Goal: Task Accomplishment & Management: Complete application form

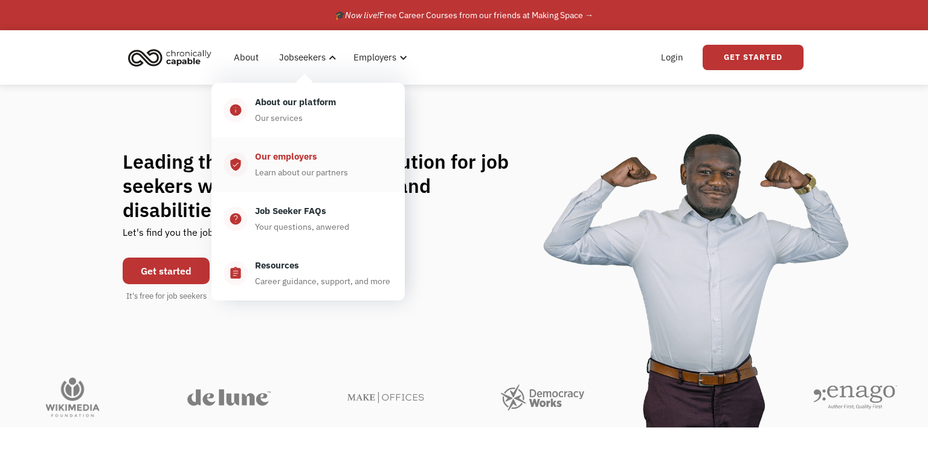
click at [289, 162] on div "Our employers" at bounding box center [286, 156] width 62 height 15
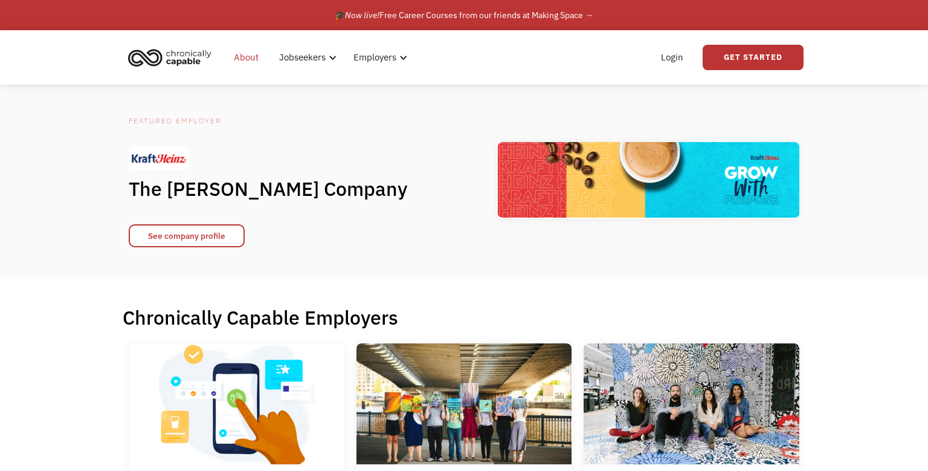
click at [250, 56] on link "About" at bounding box center [246, 57] width 39 height 39
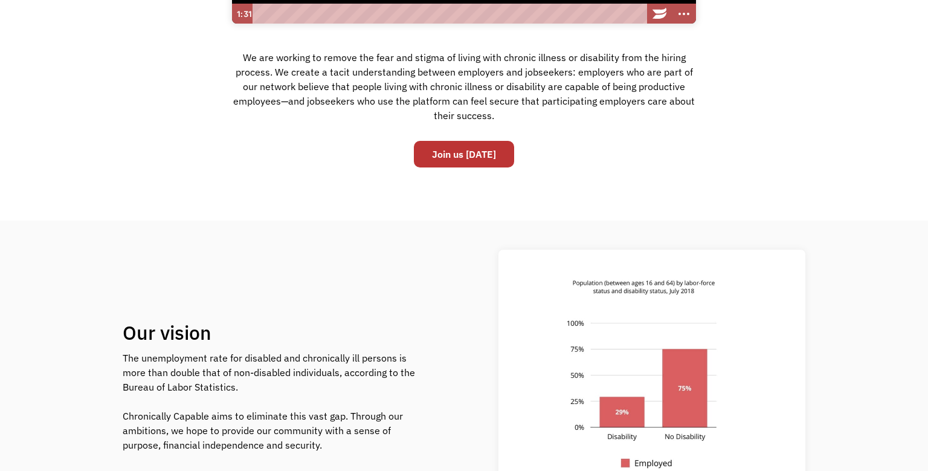
scroll to position [364, 0]
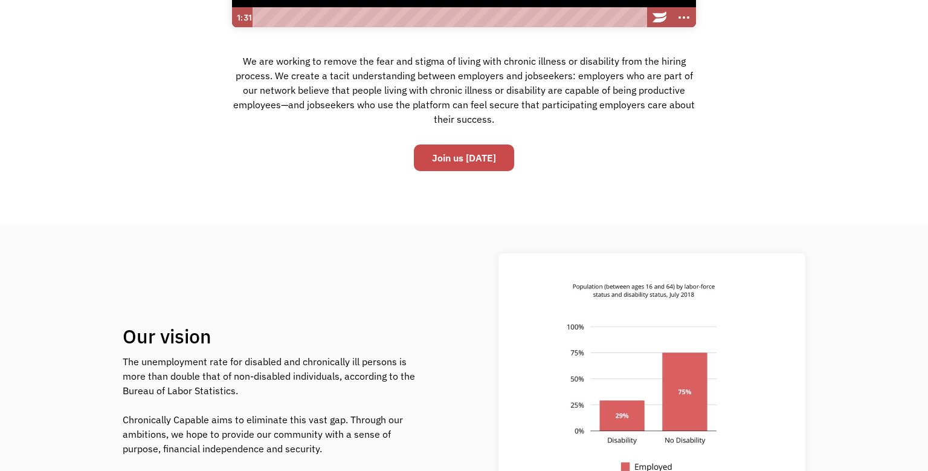
click at [457, 165] on link "Join us [DATE]" at bounding box center [464, 157] width 100 height 27
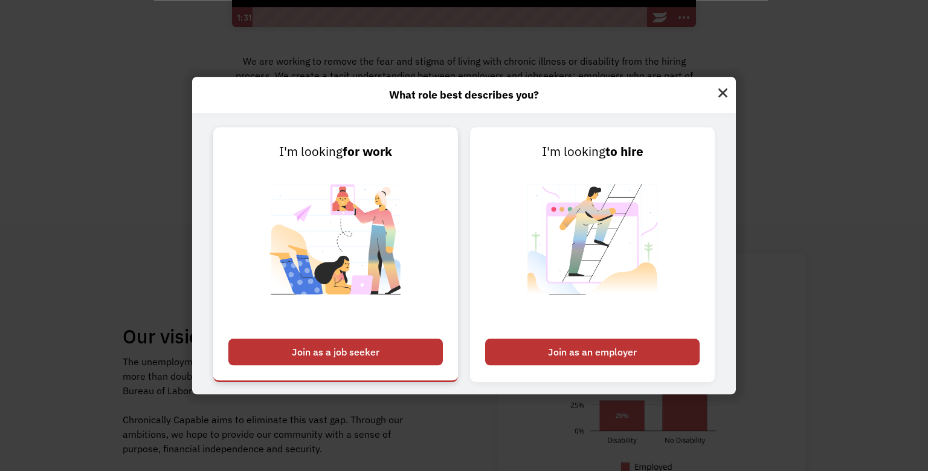
click at [306, 358] on div "Join as a job seeker" at bounding box center [335, 351] width 215 height 27
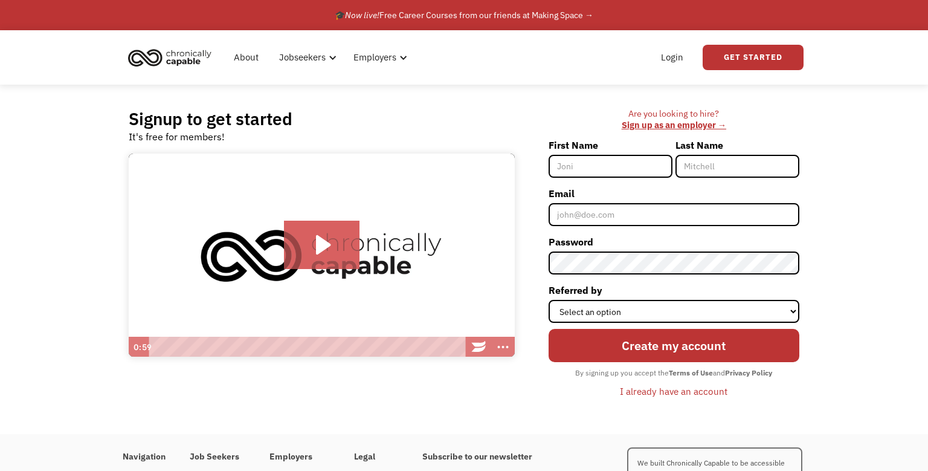
click at [596, 162] on input "First Name" at bounding box center [611, 166] width 124 height 23
type input "RoseKathleen"
click at [692, 170] on input "Last Name" at bounding box center [738, 166] width 124 height 23
type input "Moore"
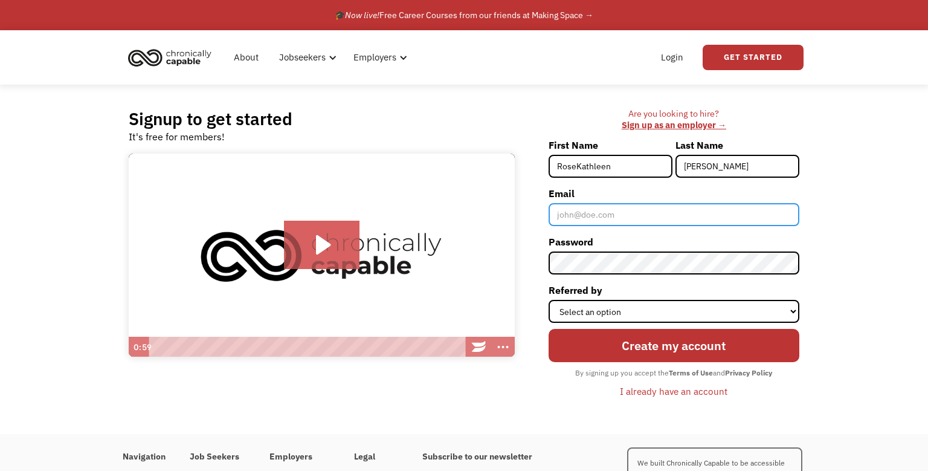
click at [630, 219] on input "Email" at bounding box center [674, 214] width 251 height 23
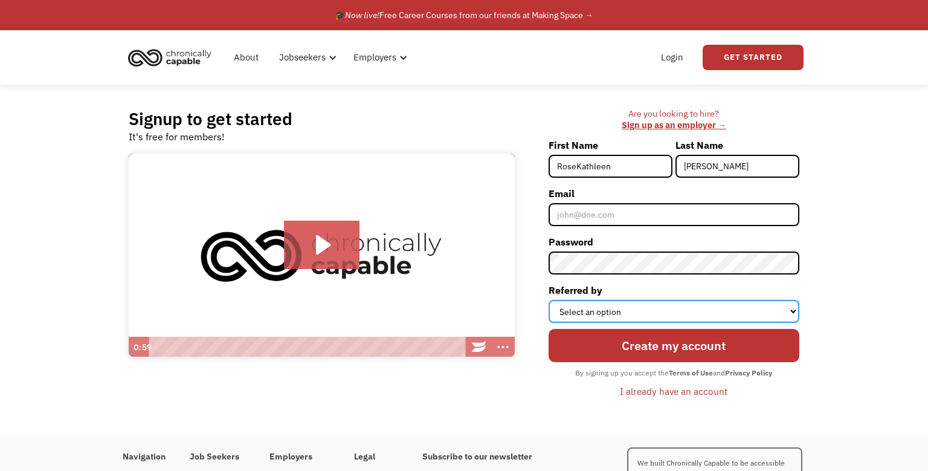
click at [549, 300] on select "Select an option Instagram Facebook Twitter Search Engine News Article Word of …" at bounding box center [674, 311] width 251 height 23
click at [594, 303] on select "Select an option Instagram Facebook Twitter Search Engine News Article Word of …" at bounding box center [674, 311] width 251 height 23
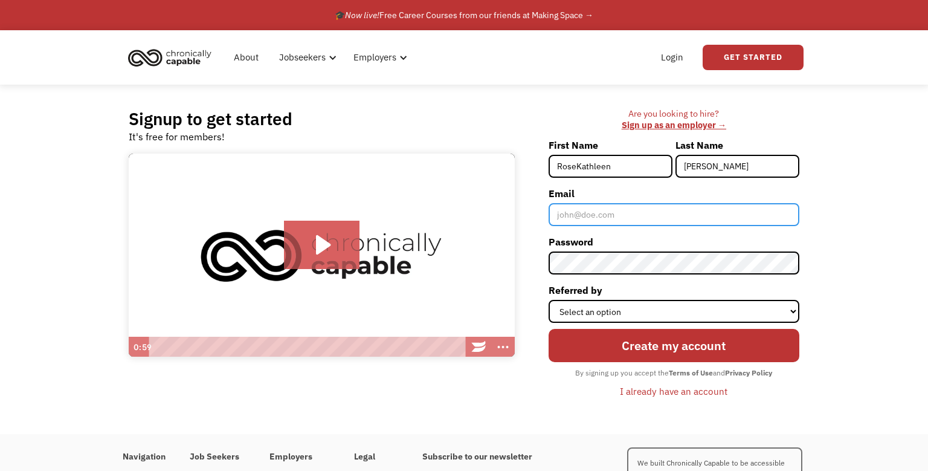
click at [575, 214] on input "Email" at bounding box center [674, 214] width 251 height 23
type input "[EMAIL_ADDRESS][PERSON_NAME][DOMAIN_NAME]"
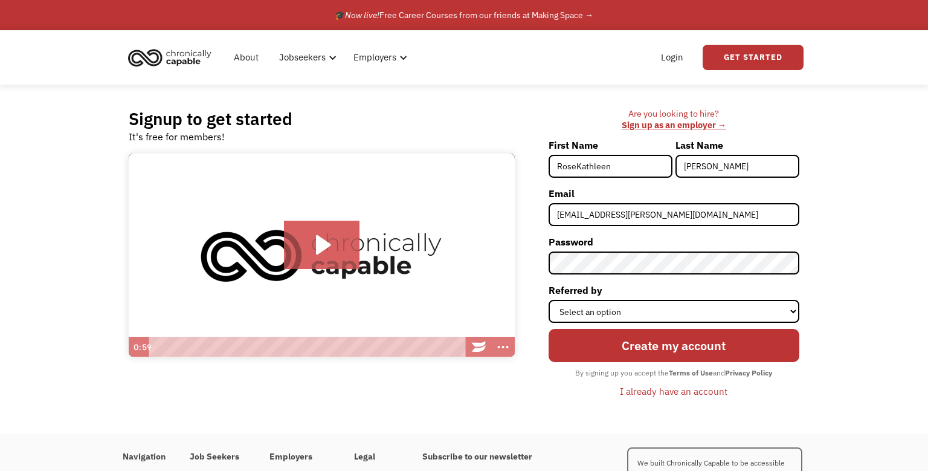
click at [832, 230] on div "Signup to get started It's free for members! Click for sound @keyframes VOLUME_…" at bounding box center [464, 259] width 928 height 349
click at [549, 300] on select "Select an option Instagram Facebook Twitter Search Engine News Article Word of …" at bounding box center [674, 311] width 251 height 23
select select "Search Engine"
click option "Search Engine" at bounding box center [0, 0] width 0 height 0
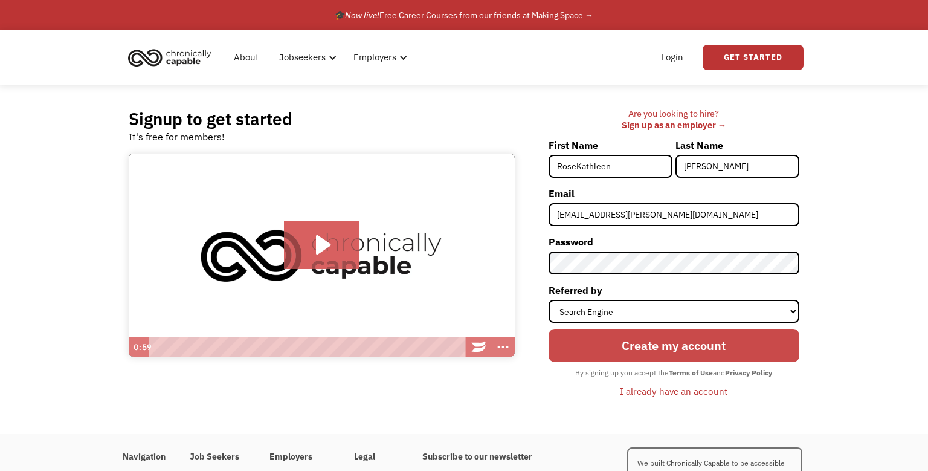
click at [628, 347] on input "Create my account" at bounding box center [674, 345] width 251 height 33
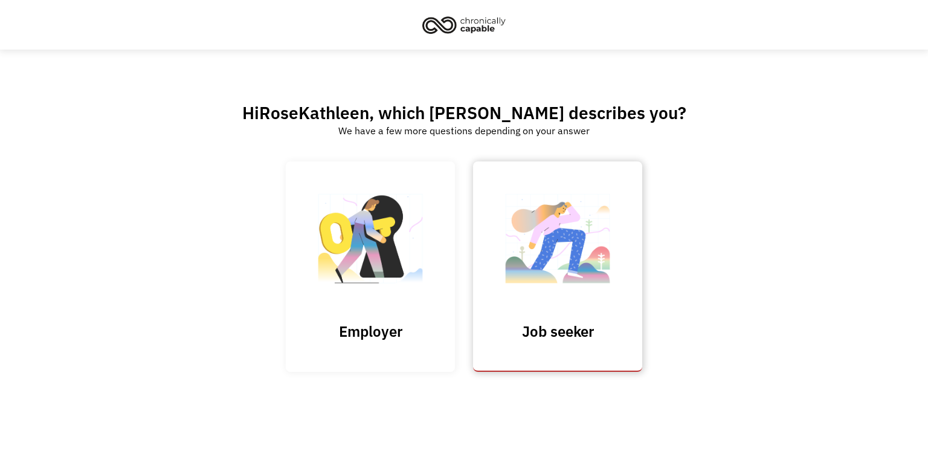
click at [546, 286] on img at bounding box center [557, 245] width 121 height 118
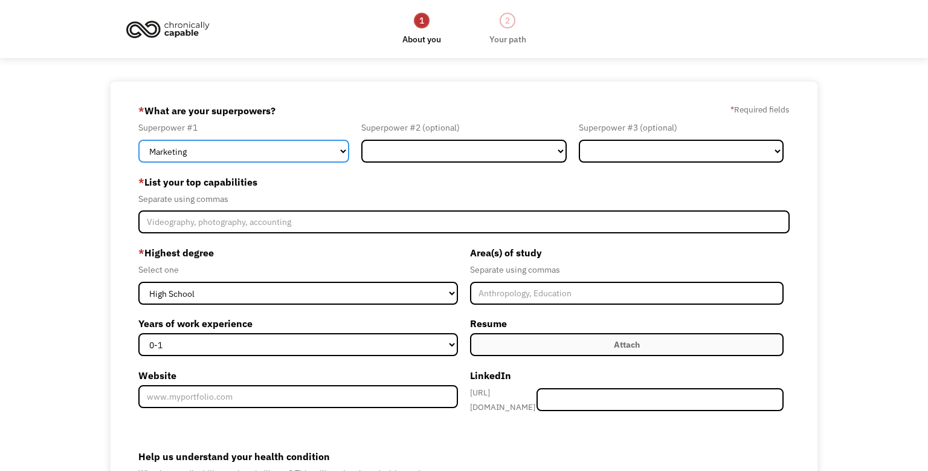
click at [138, 140] on select "Marketing Human Resources Finance Technology Operations Sales Industrial & Manu…" at bounding box center [243, 151] width 211 height 23
select select "Operations"
click option "Operations" at bounding box center [0, 0] width 0 height 0
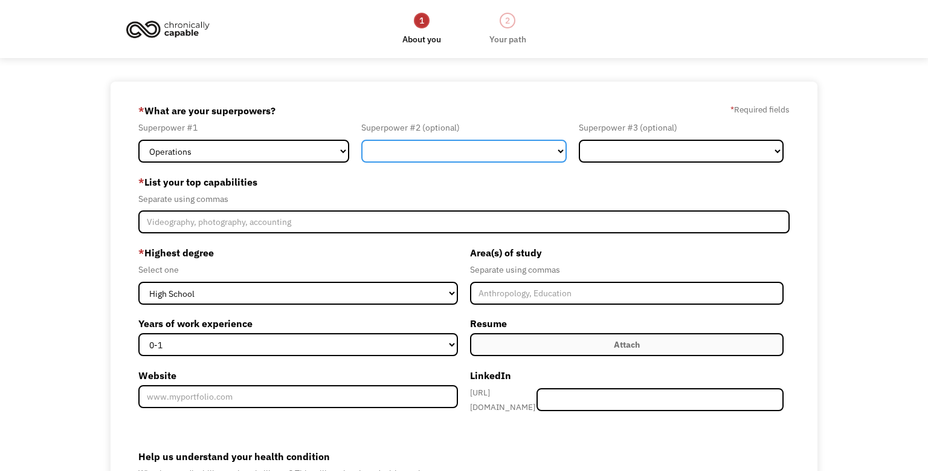
click at [361, 140] on select "Marketing Human Resources Finance Technology Operations Sales Industrial & Manu…" at bounding box center [463, 151] width 205 height 23
select select "Communications & Public Relations"
click option "Communications & Public Relations" at bounding box center [0, 0] width 0 height 0
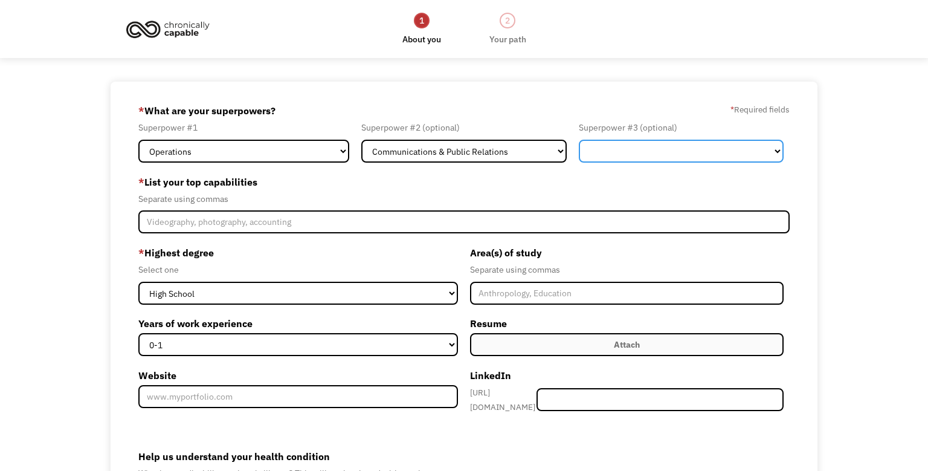
click at [579, 140] on select "Marketing Human Resources Finance Technology Operations Sales Industrial & Manu…" at bounding box center [681, 151] width 205 height 23
click at [641, 143] on select "Marketing Human Resources Finance Technology Operations Sales Industrial & Manu…" at bounding box center [681, 151] width 205 height 23
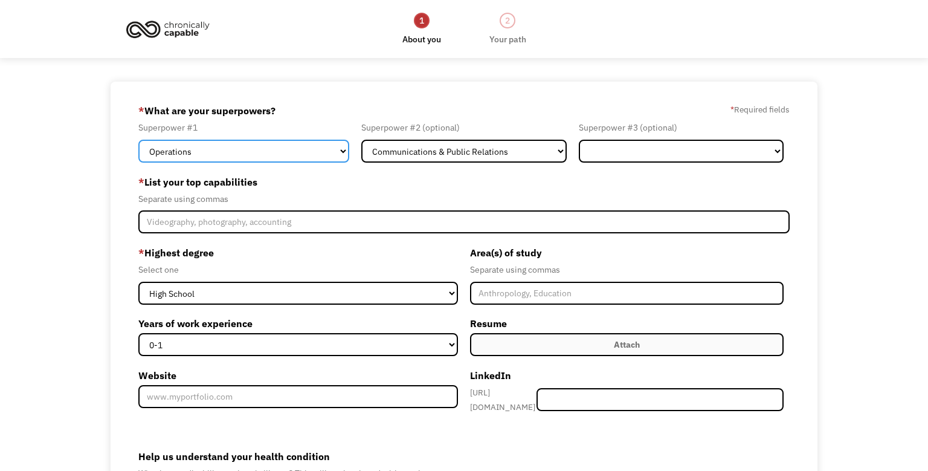
click at [138, 140] on select "Marketing Human Resources Finance Technology Operations Sales Industrial & Manu…" at bounding box center [243, 151] width 211 height 23
select select "Communications & Public Relations"
click option "Communications & Public Relations" at bounding box center [0, 0] width 0 height 0
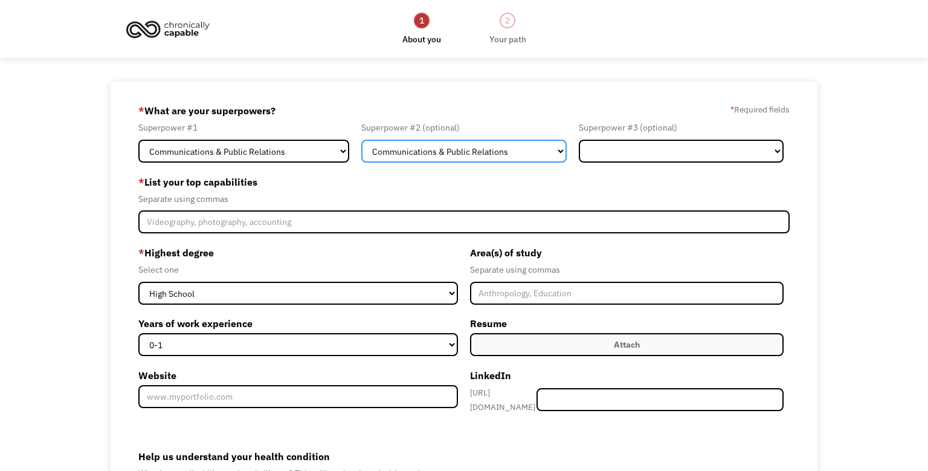
click at [361, 140] on select "Marketing Human Resources Finance Technology Operations Sales Industrial & Manu…" at bounding box center [463, 151] width 205 height 23
select select "Operations"
click option "Operations" at bounding box center [0, 0] width 0 height 0
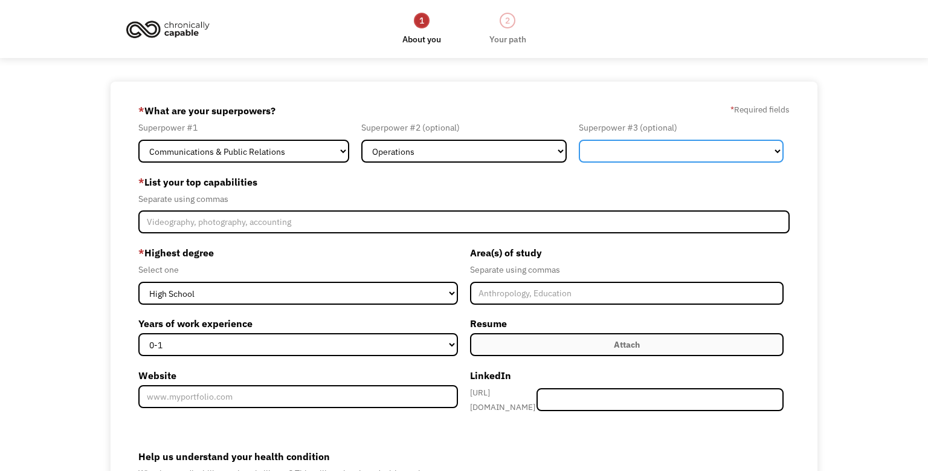
click at [579, 140] on select "Marketing Human Resources Finance Technology Operations Sales Industrial & Manu…" at bounding box center [681, 151] width 205 height 23
select select "Legal"
click option "Legal" at bounding box center [0, 0] width 0 height 0
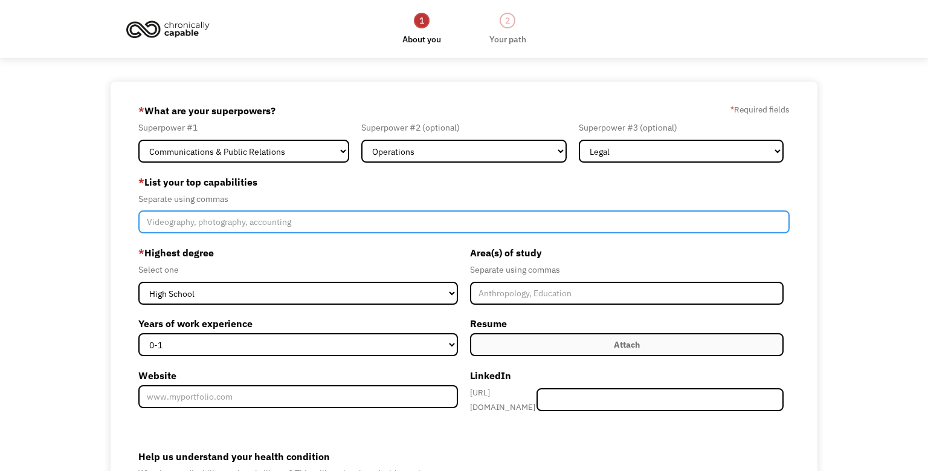
click at [303, 225] on input "Member-Create-Step1" at bounding box center [463, 221] width 651 height 23
type input "Communication, Editing (Writing and Video), Time Management"
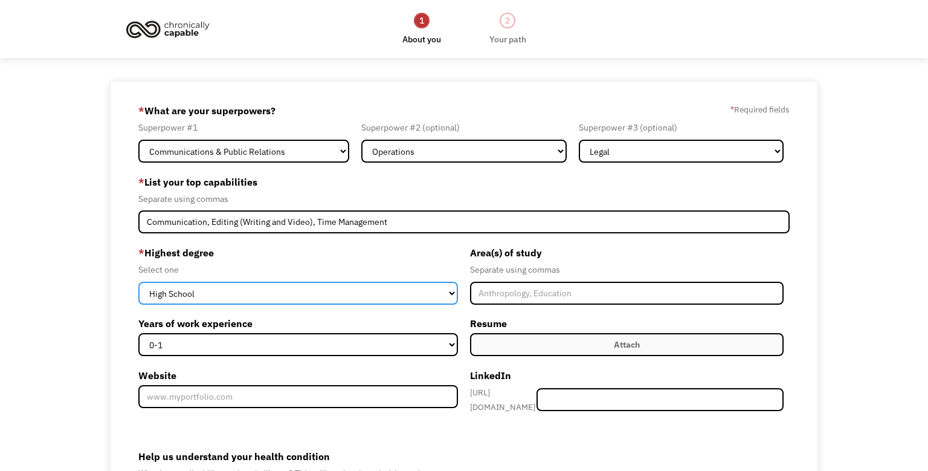
click at [138, 282] on select "High School Associates Bachelors Master's PhD" at bounding box center [298, 293] width 320 height 23
select select "bachelors"
click option "Bachelors" at bounding box center [0, 0] width 0 height 0
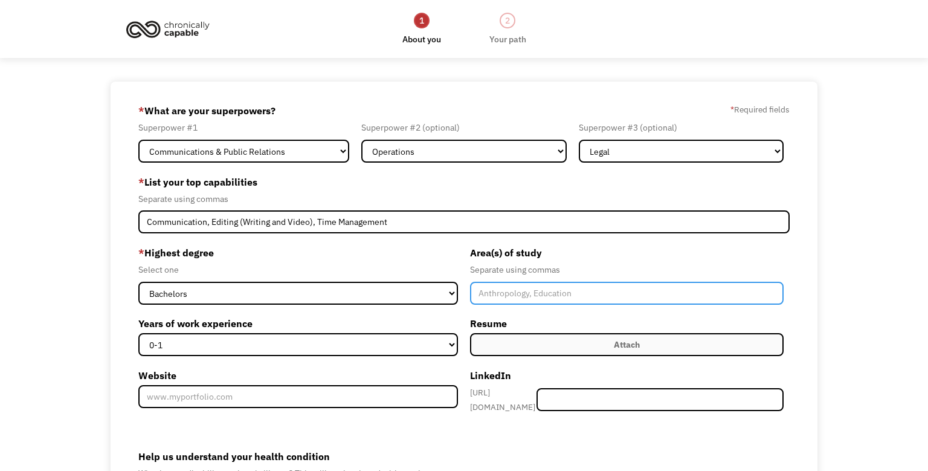
click at [487, 299] on input "Member-Create-Step1" at bounding box center [627, 293] width 314 height 23
click at [558, 298] on input "Business Marketing, Sociology" at bounding box center [627, 293] width 314 height 23
type input "Business Marketing, Digital Media, Sociology"
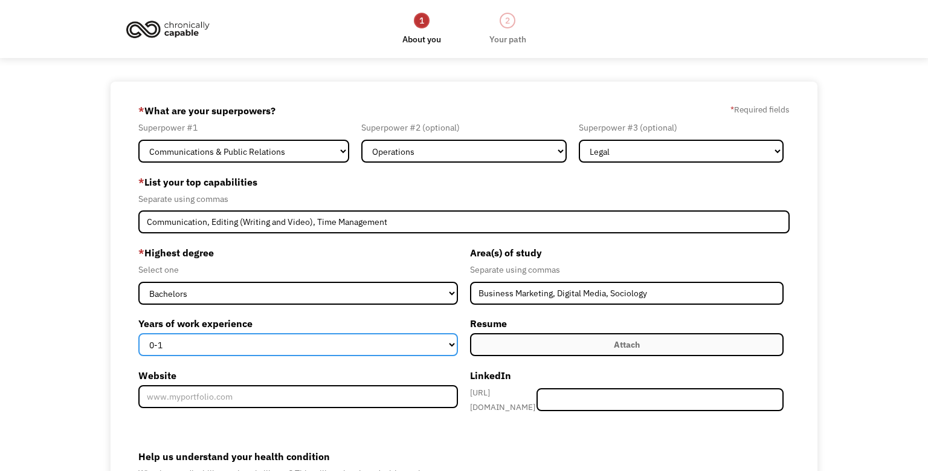
click at [138, 333] on select "0-1 2-4 5-10 11-15 15+" at bounding box center [298, 344] width 320 height 23
select select "2-4"
click option "2-4" at bounding box center [0, 0] width 0 height 0
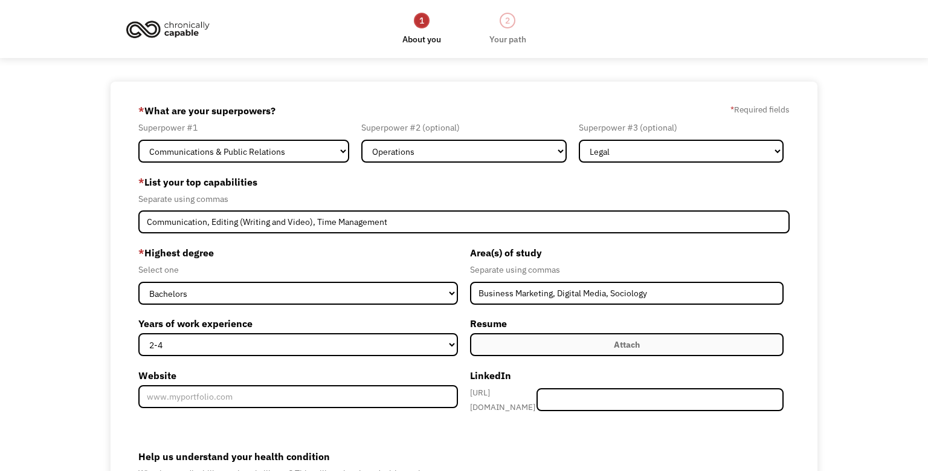
click at [513, 343] on label "Attach" at bounding box center [627, 344] width 314 height 23
click at [569, 347] on label "Attach" at bounding box center [627, 344] width 314 height 23
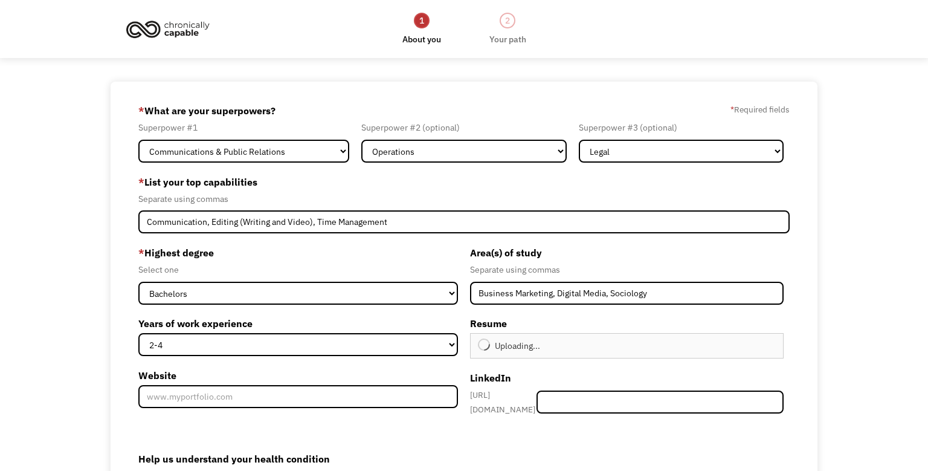
type input "Continue"
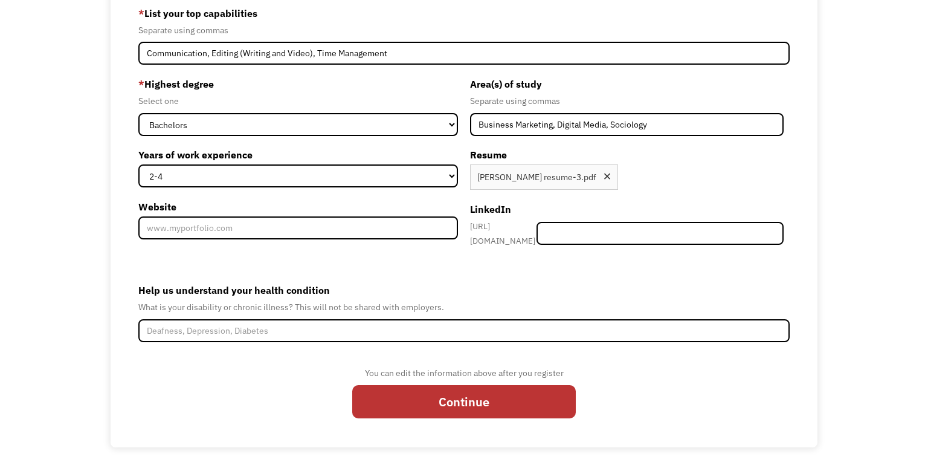
scroll to position [172, 0]
click at [167, 353] on form "68cee97155cbbefe1213fa05 rosekathleen.moore@gmail.com RoseKathleen Moore Search…" at bounding box center [463, 179] width 651 height 495
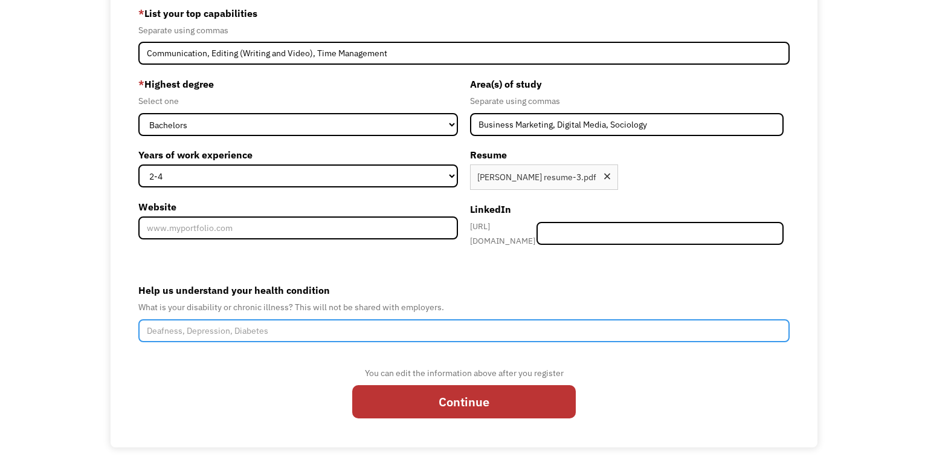
click at [195, 331] on input "Help us understand your health condition" at bounding box center [463, 330] width 651 height 23
click at [332, 338] on input "I have Type 1 Diabetes for 28 years and experience low blood sugar frequently. …" at bounding box center [463, 330] width 651 height 23
click at [780, 338] on input "I have Type 1 Diabetes for 28 years and experience low blood sugar frequently. …" at bounding box center [463, 330] width 651 height 23
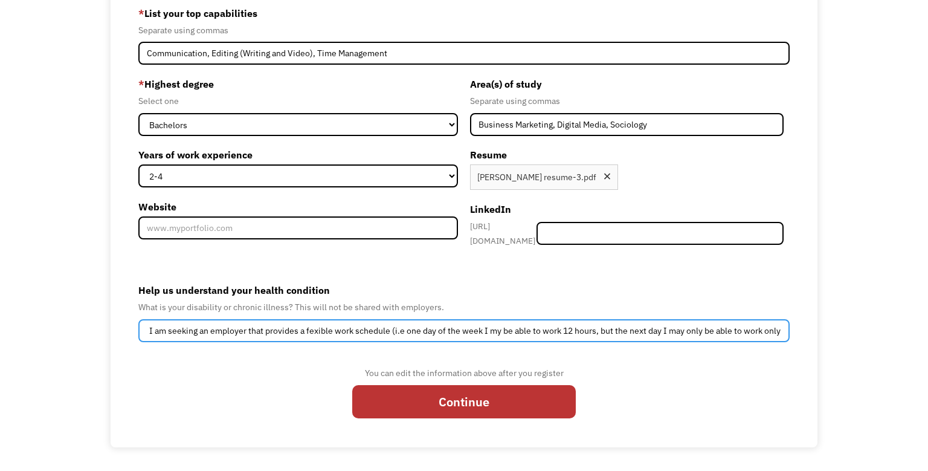
scroll to position [0, 309]
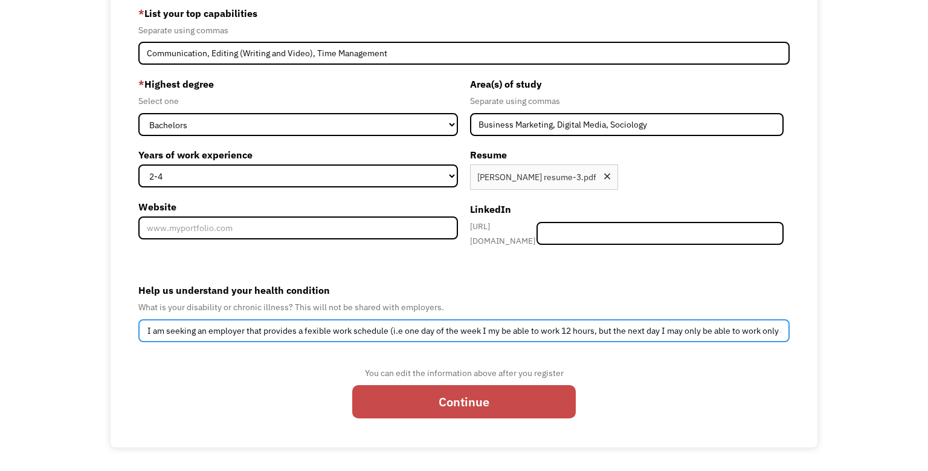
type input "I have Type 1 Diabetes for 28 years and experience low blood sugar frequently. …"
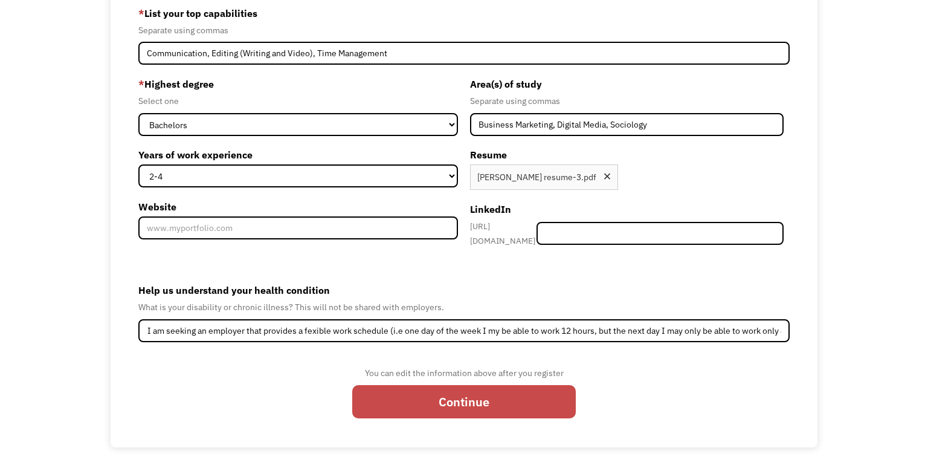
click at [505, 407] on input "Continue" at bounding box center [464, 401] width 224 height 33
type input "Please wait..."
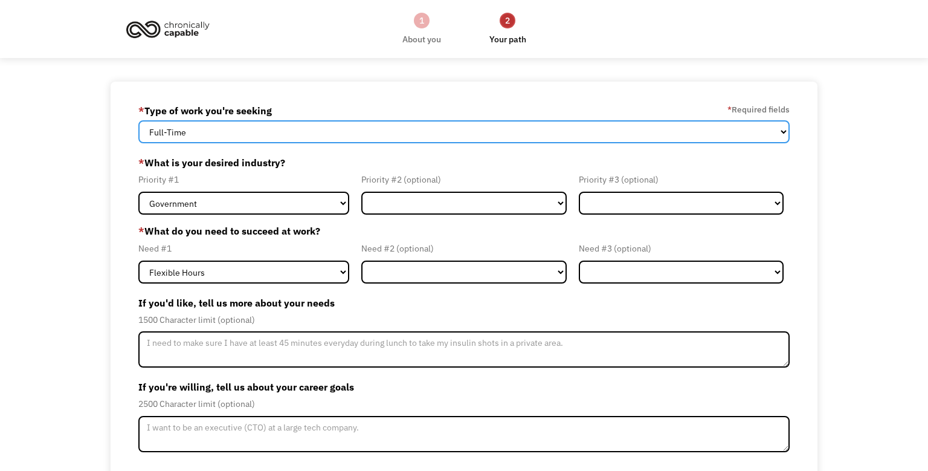
click at [138, 120] on select "Full-Time Part-Time Both Full-Time and Part-Time" at bounding box center [463, 131] width 651 height 23
select select "Both Full-Time and Part-Time"
click option "Both Full-Time and Part-Time" at bounding box center [0, 0] width 0 height 0
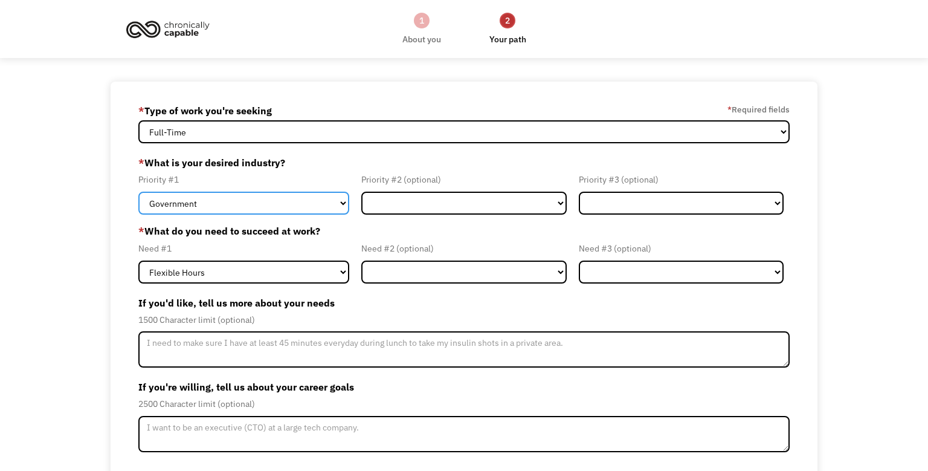
click at [138, 192] on select "Government Finance & Insurance Health & Social Care Tech & Engineering Creative…" at bounding box center [243, 203] width 211 height 23
select select "Creative & Design"
click option "Creative & Design" at bounding box center [0, 0] width 0 height 0
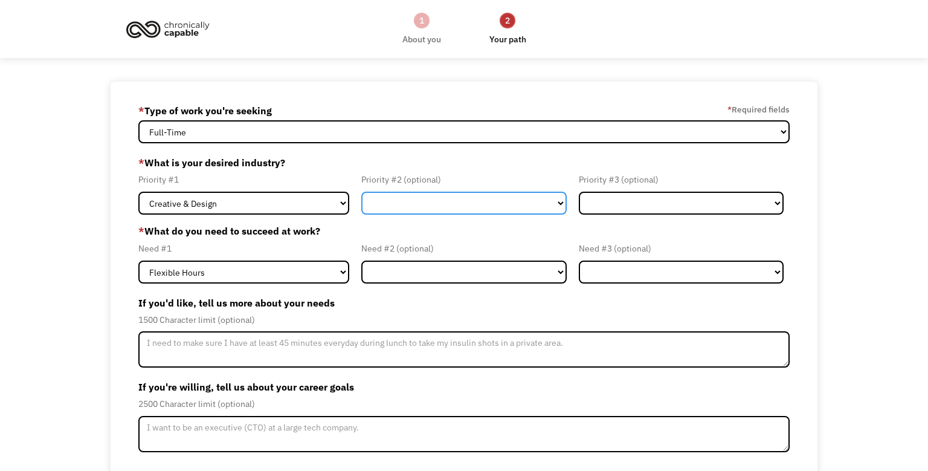
click at [361, 192] on select "Government Finance & Insurance Health & Social Care Tech & Engineering Creative…" at bounding box center [463, 203] width 205 height 23
select select "Education"
click option "Education" at bounding box center [0, 0] width 0 height 0
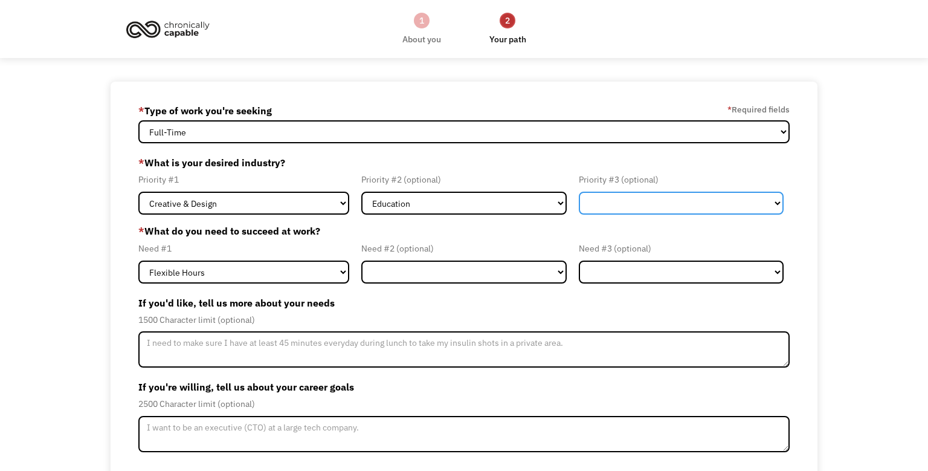
click at [579, 192] on select "Government Finance & Insurance Health & Social Care Tech & Engineering Creative…" at bounding box center [681, 203] width 205 height 23
select select "Other"
click option "Other" at bounding box center [0, 0] width 0 height 0
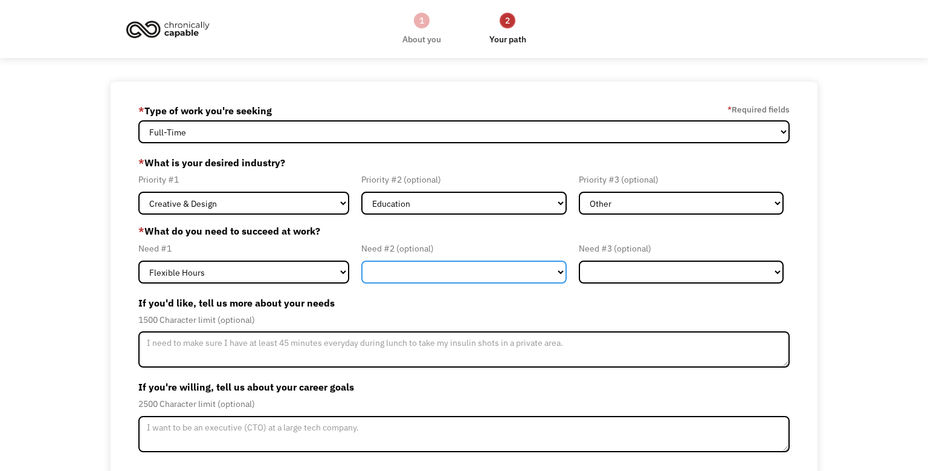
click at [361, 260] on select "Flexible Hours Remote Work Service Animal On-site Accommodations Visual Support…" at bounding box center [463, 271] width 205 height 23
select select "Remote Work"
click option "Remote Work" at bounding box center [0, 0] width 0 height 0
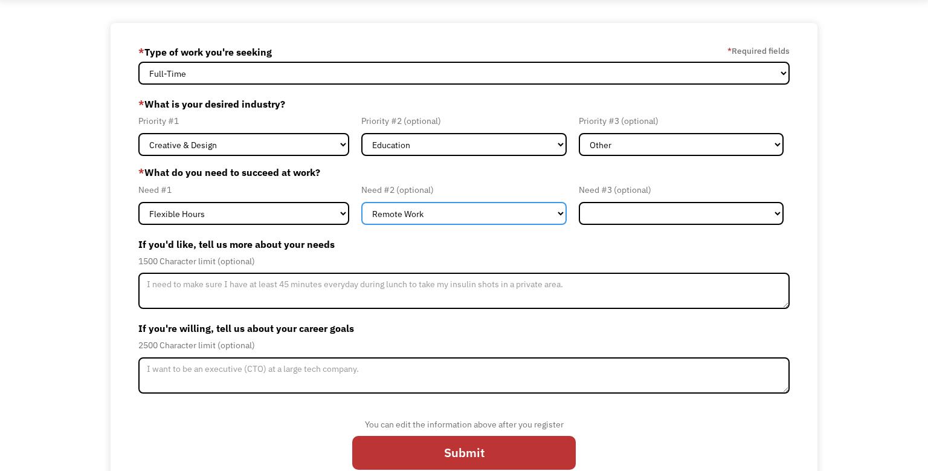
scroll to position [60, 0]
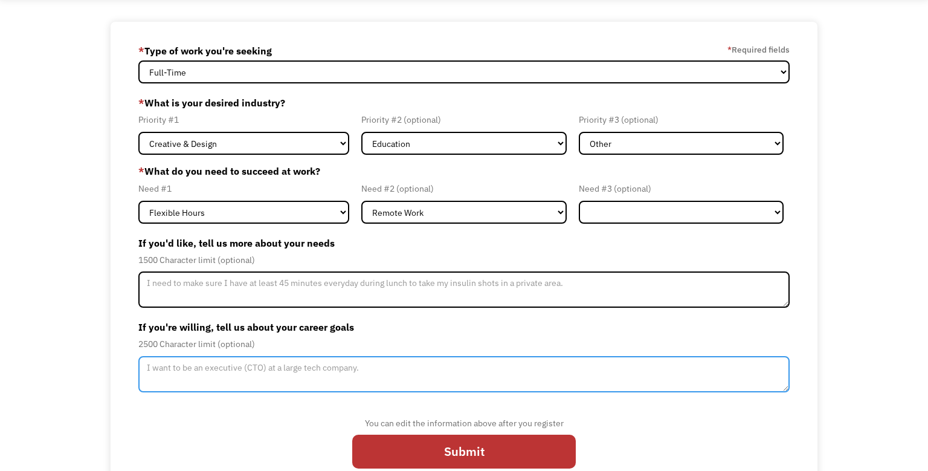
click at [149, 364] on textarea "Member-Update-Form-Step2" at bounding box center [463, 374] width 651 height 36
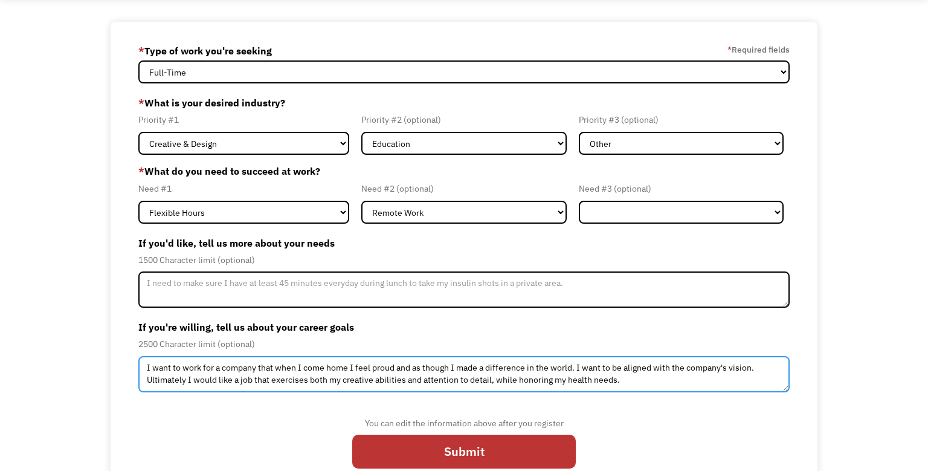
scroll to position [85, 0]
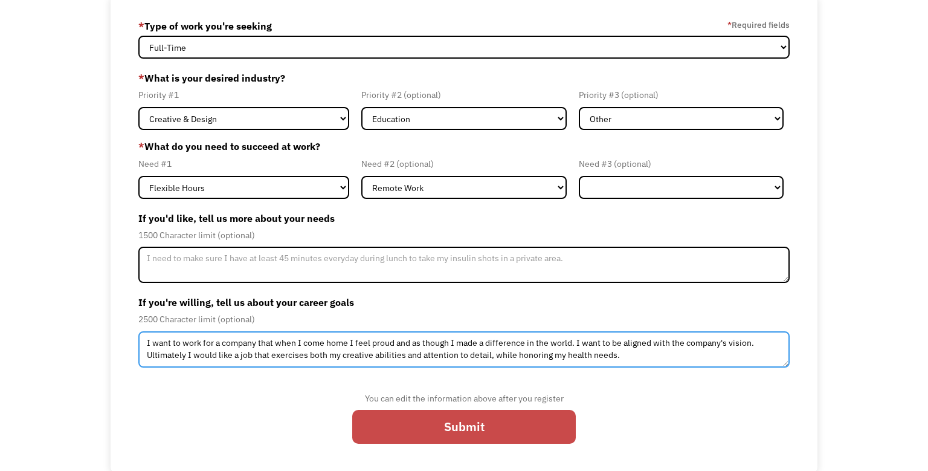
type textarea "I want to work for a company that when I come home I feel proud and as though I…"
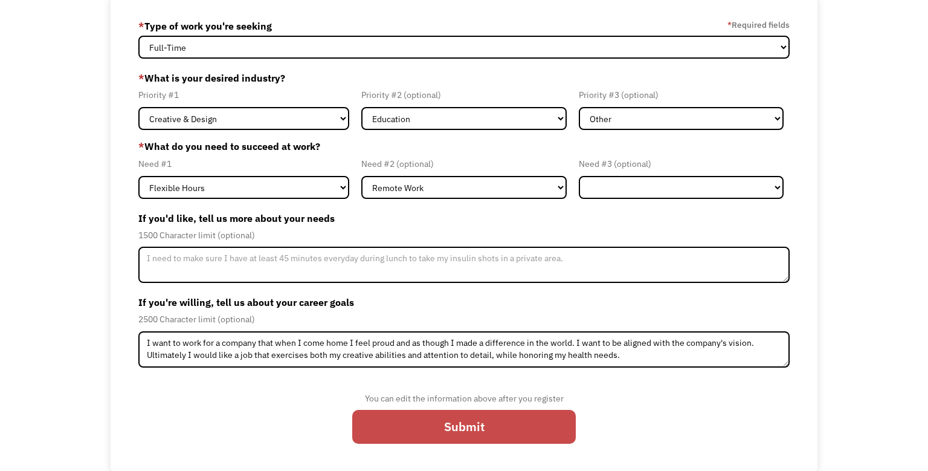
click at [390, 419] on input "Submit" at bounding box center [464, 426] width 224 height 33
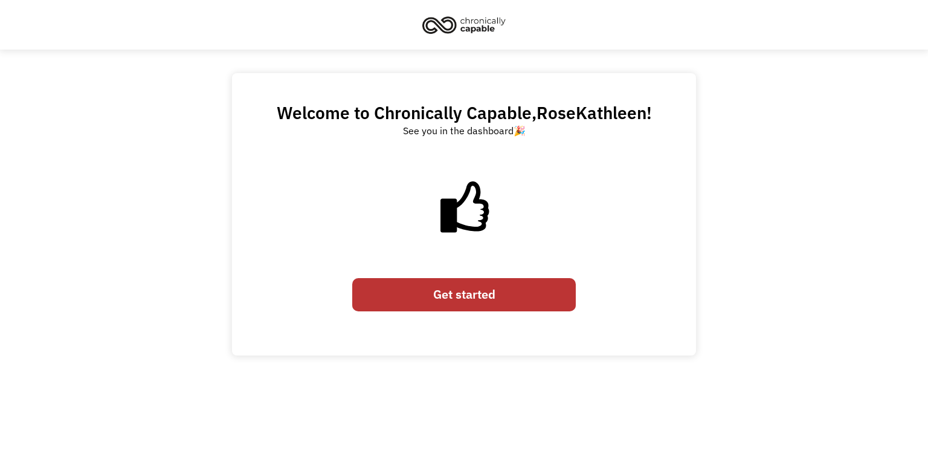
click at [438, 293] on link "Get started" at bounding box center [464, 294] width 224 height 33
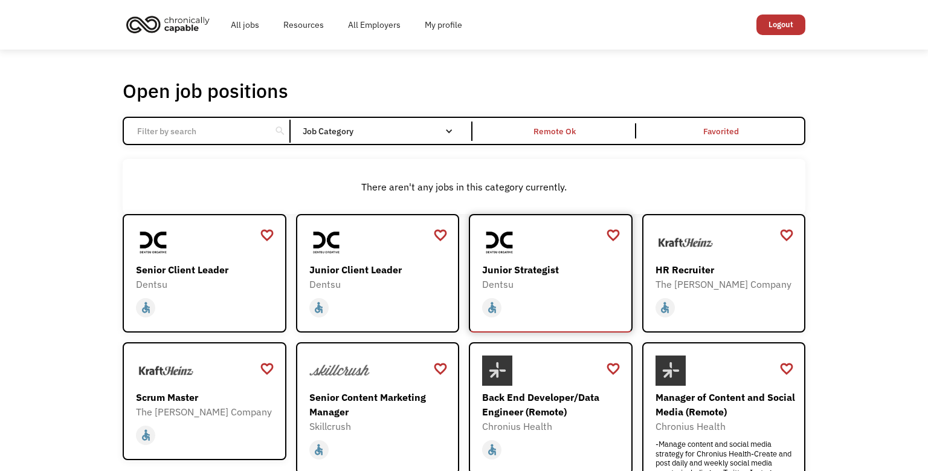
click at [527, 273] on div "Junior Strategist" at bounding box center [552, 269] width 140 height 15
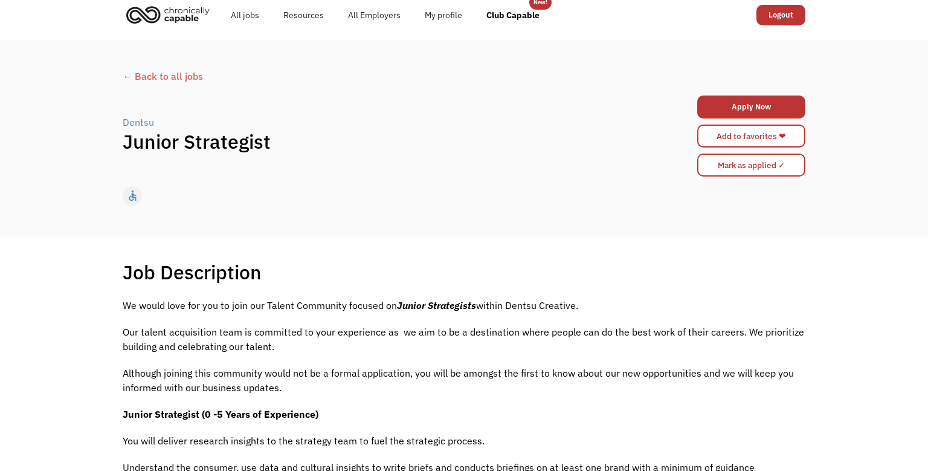
scroll to position [5, 0]
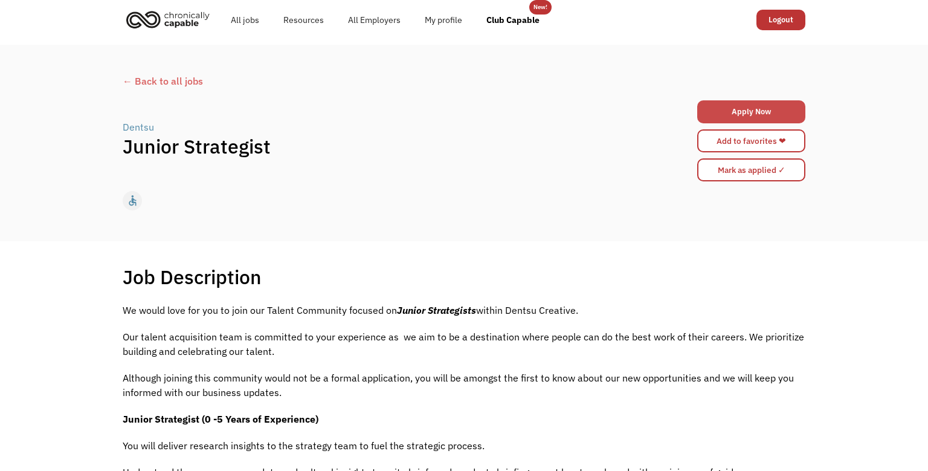
click at [741, 114] on link "Apply Now" at bounding box center [751, 111] width 108 height 23
click at [731, 156] on form "68cee97155cbbefe1213fa05 rosekathleen.moore@gmail.com RoseKathleen Moore junior…" at bounding box center [751, 169] width 108 height 29
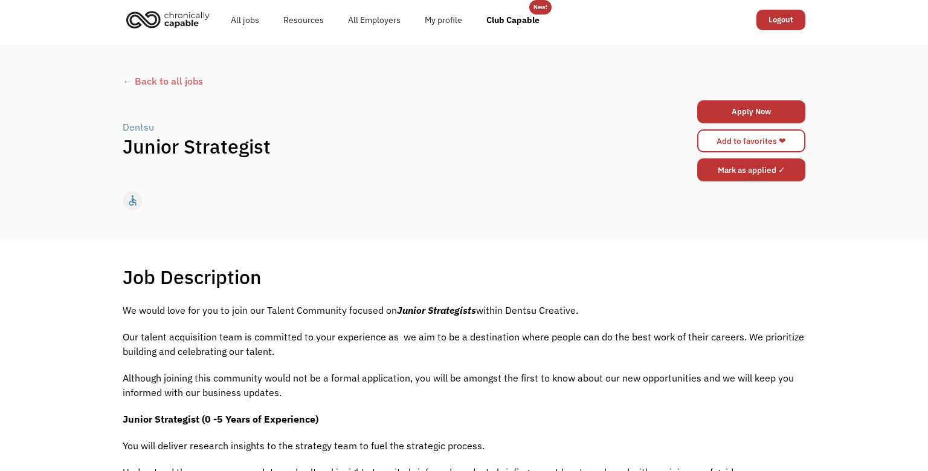
click at [721, 166] on input "Mark as applied ✓" at bounding box center [751, 169] width 108 height 23
click at [131, 79] on div "← Back to all jobs" at bounding box center [464, 81] width 683 height 15
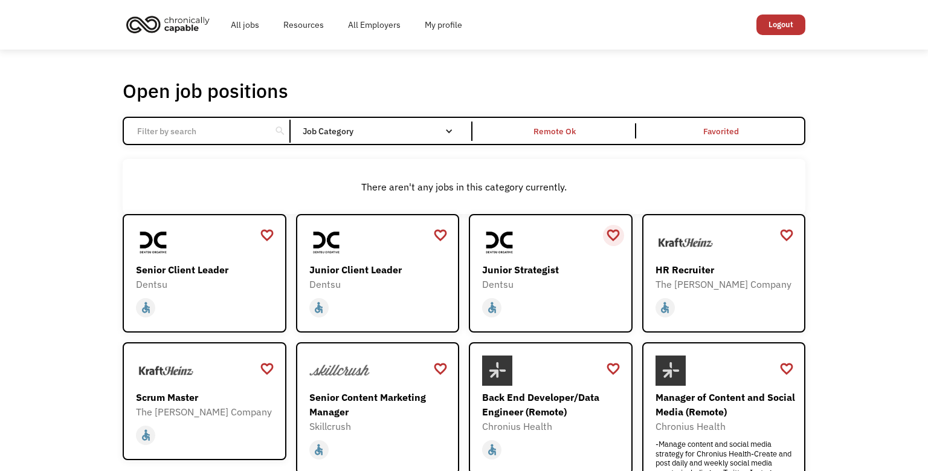
click at [612, 233] on div "favorite_border" at bounding box center [613, 235] width 15 height 18
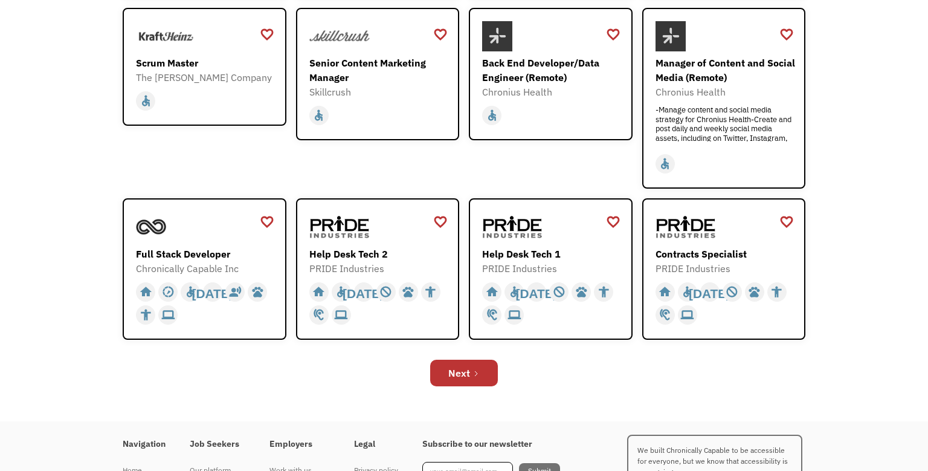
scroll to position [337, 0]
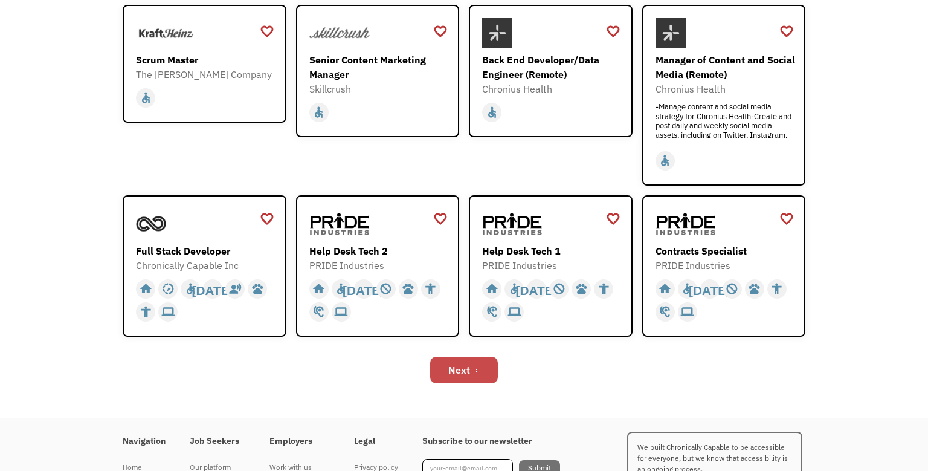
click at [450, 364] on div "Next" at bounding box center [459, 370] width 22 height 15
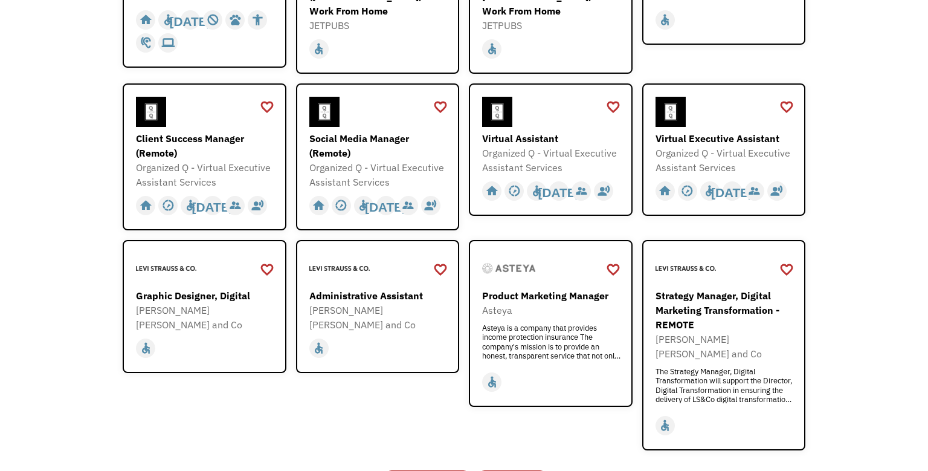
scroll to position [288, 0]
click at [368, 303] on div "[PERSON_NAME] [PERSON_NAME] and Co" at bounding box center [379, 316] width 140 height 29
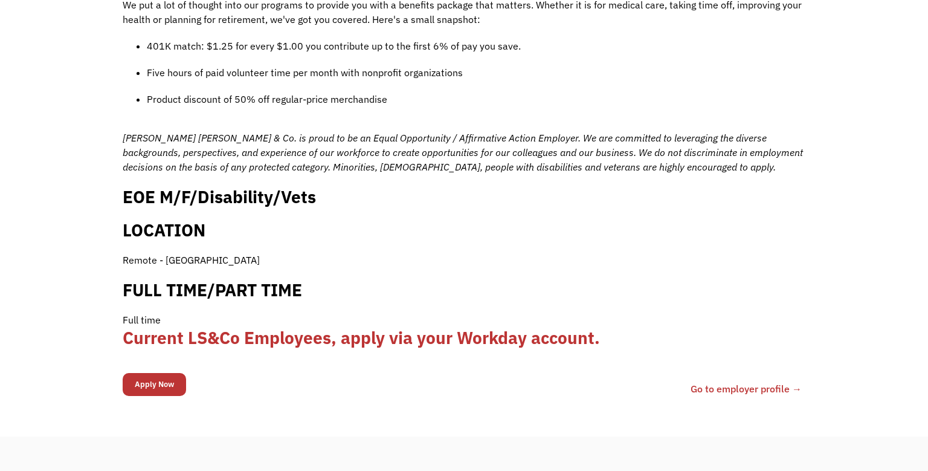
scroll to position [1121, 0]
click at [149, 373] on input "Apply Now" at bounding box center [154, 384] width 63 height 23
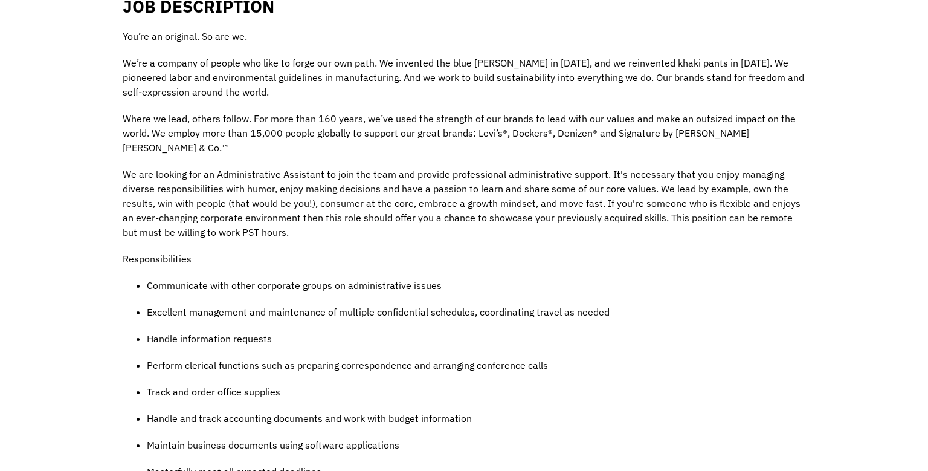
scroll to position [0, 0]
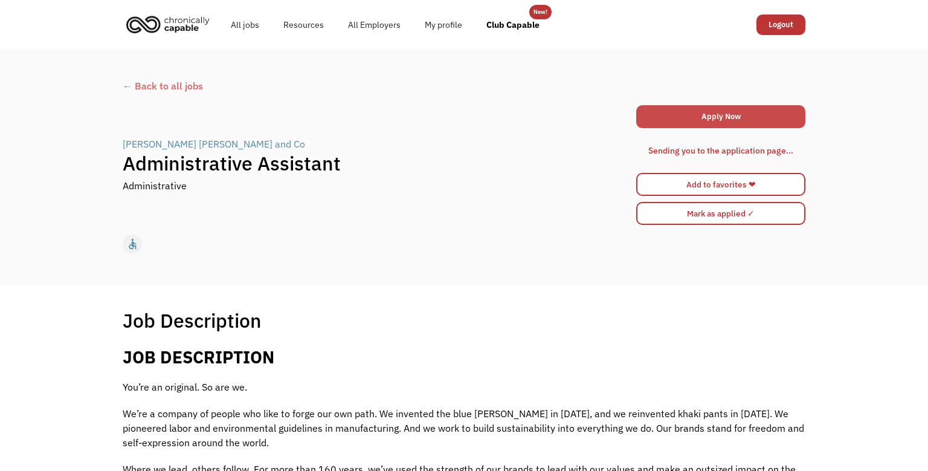
click at [718, 112] on link "Apply Now" at bounding box center [720, 116] width 169 height 23
click at [137, 88] on div "← Back to all jobs" at bounding box center [464, 86] width 683 height 15
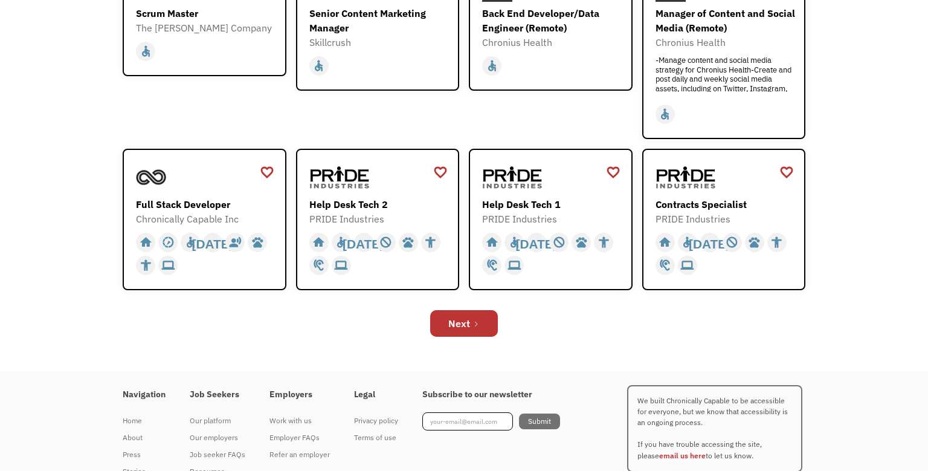
scroll to position [387, 0]
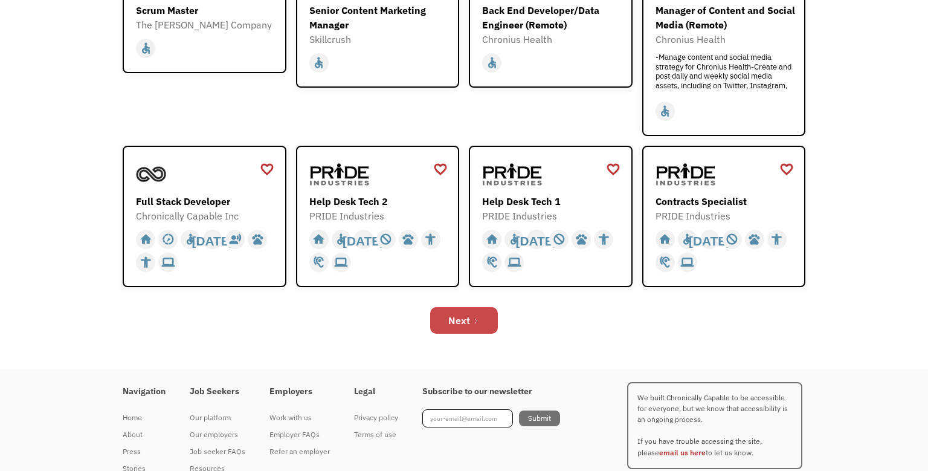
click at [465, 313] on div "Next" at bounding box center [459, 320] width 22 height 15
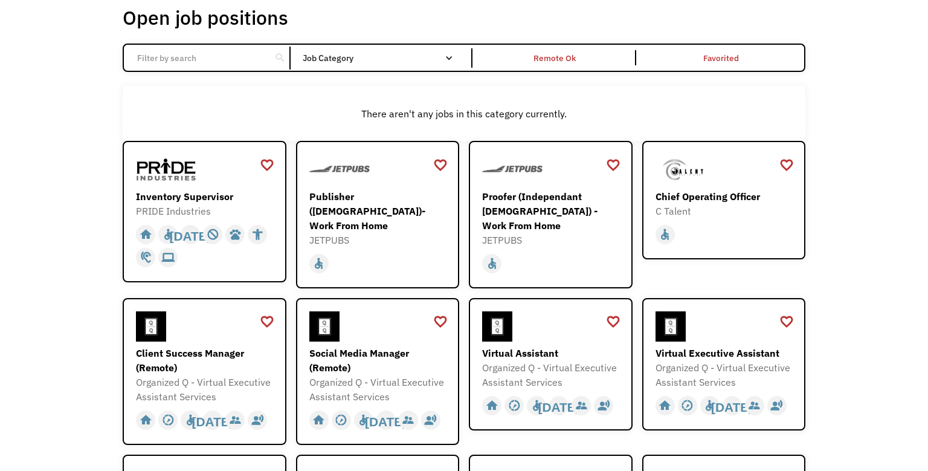
scroll to position [74, 0]
click at [221, 318] on div at bounding box center [206, 326] width 140 height 30
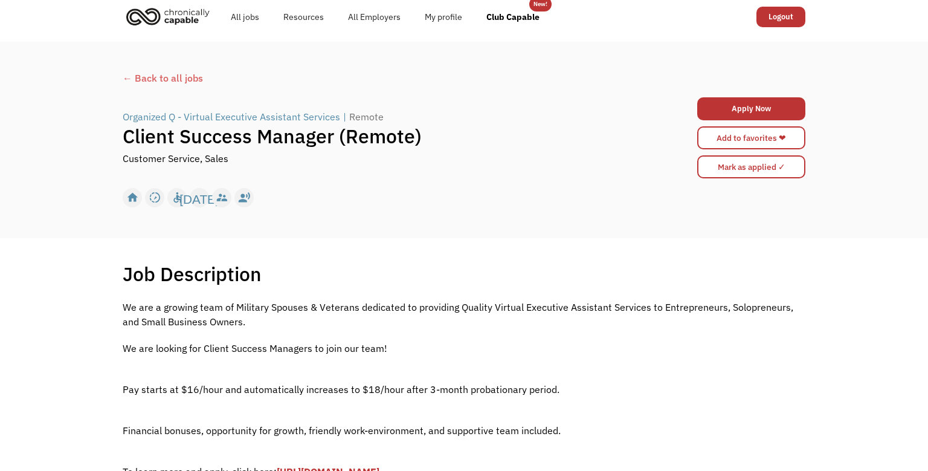
scroll to position [8, 0]
click at [132, 76] on div "← Back to all jobs" at bounding box center [464, 77] width 683 height 15
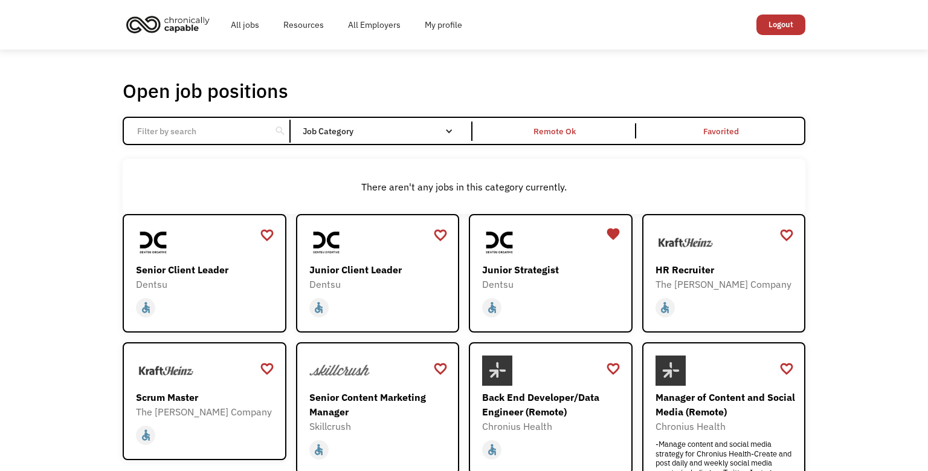
scroll to position [251, 0]
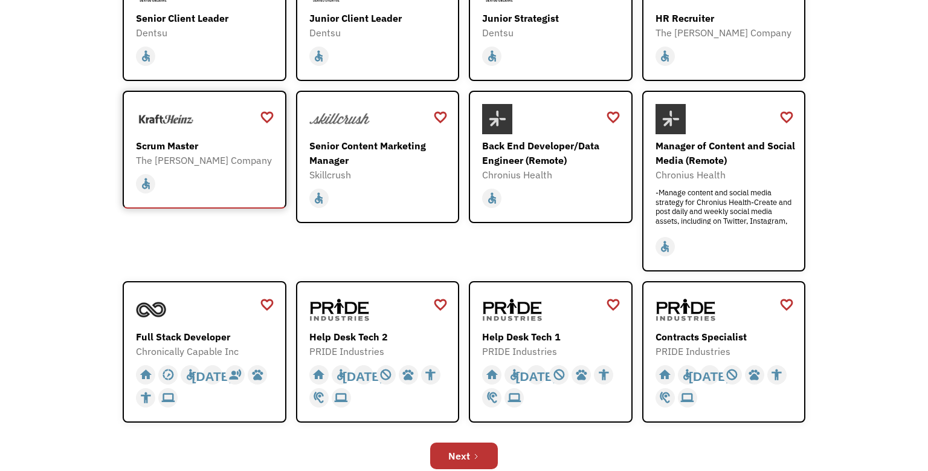
click at [245, 138] on div "Scrum Master" at bounding box center [206, 145] width 140 height 15
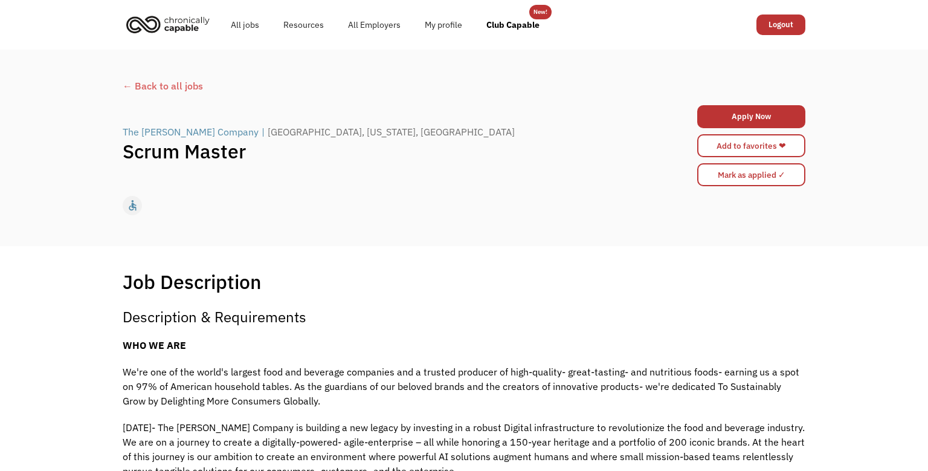
click at [152, 92] on div "← Back to all jobs" at bounding box center [464, 86] width 683 height 15
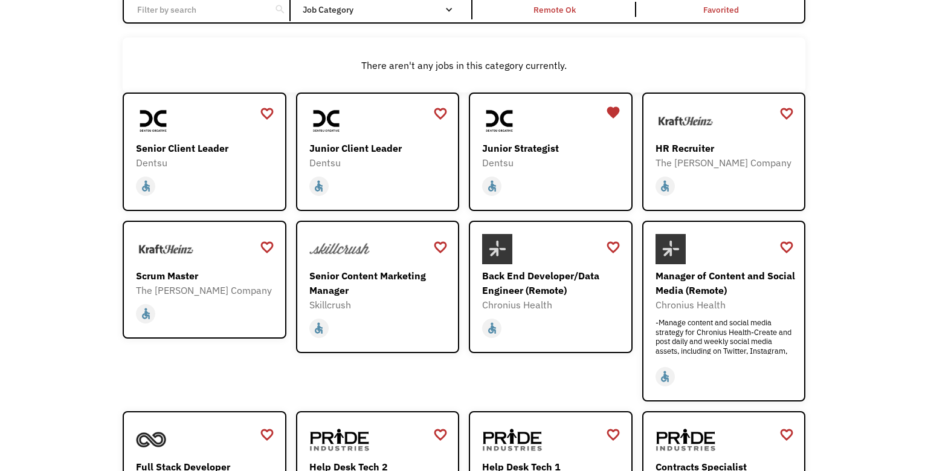
scroll to position [427, 0]
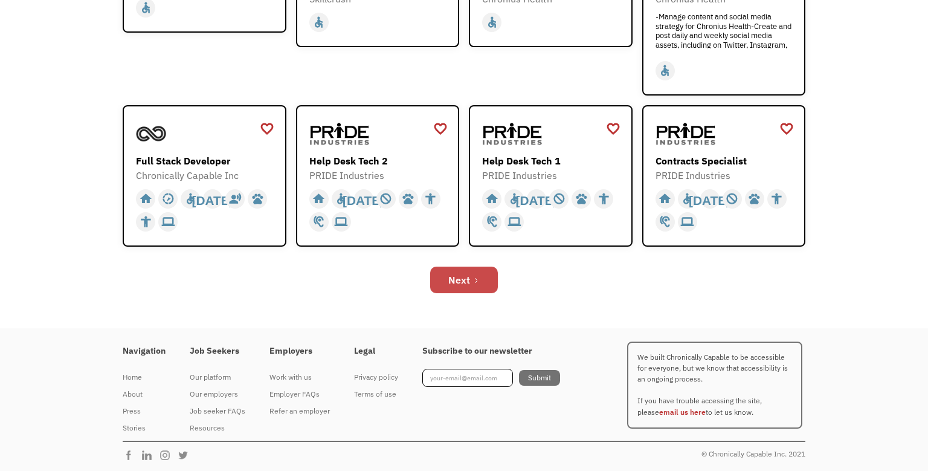
click at [441, 291] on link "Next" at bounding box center [464, 279] width 68 height 27
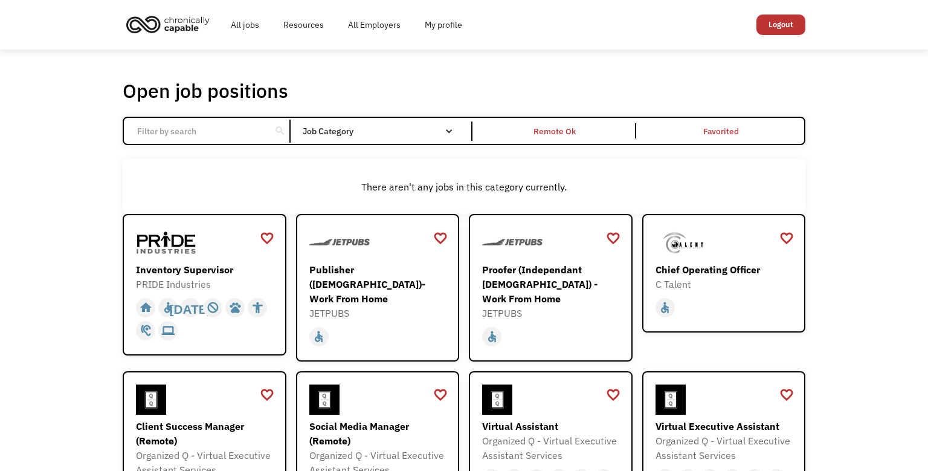
scroll to position [329, 0]
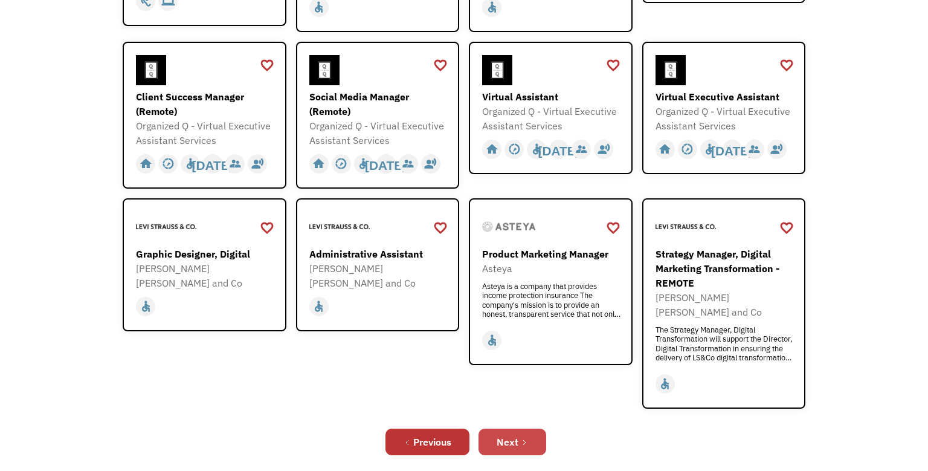
click at [504, 434] on div "Next" at bounding box center [508, 441] width 22 height 15
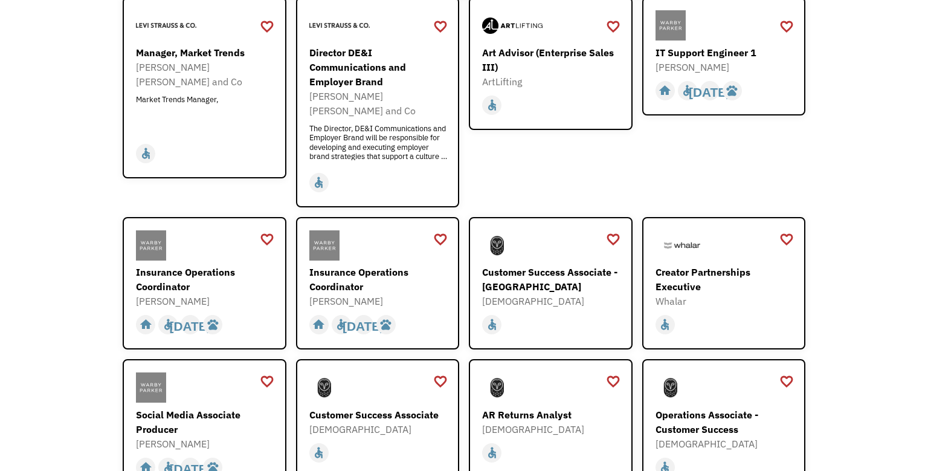
scroll to position [218, 0]
click at [514, 264] on div "Customer Success Associate - [GEOGRAPHIC_DATA]" at bounding box center [552, 278] width 140 height 29
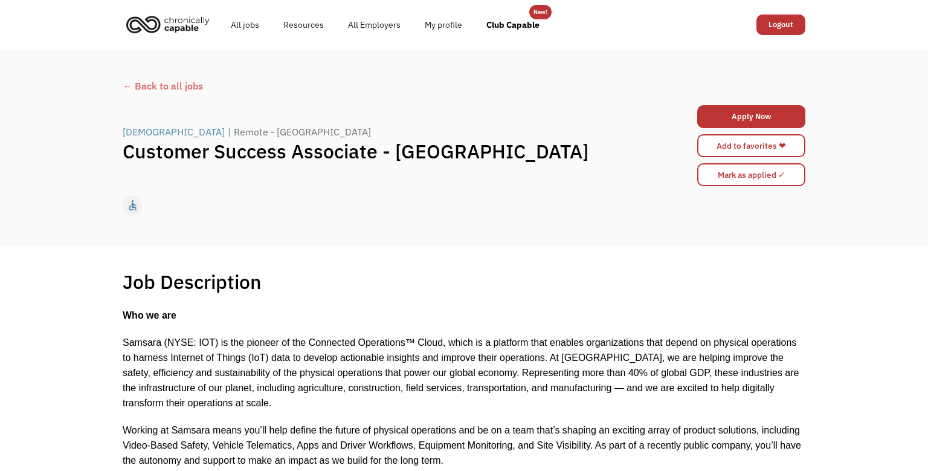
click at [132, 86] on div "← Back to all jobs" at bounding box center [464, 86] width 683 height 15
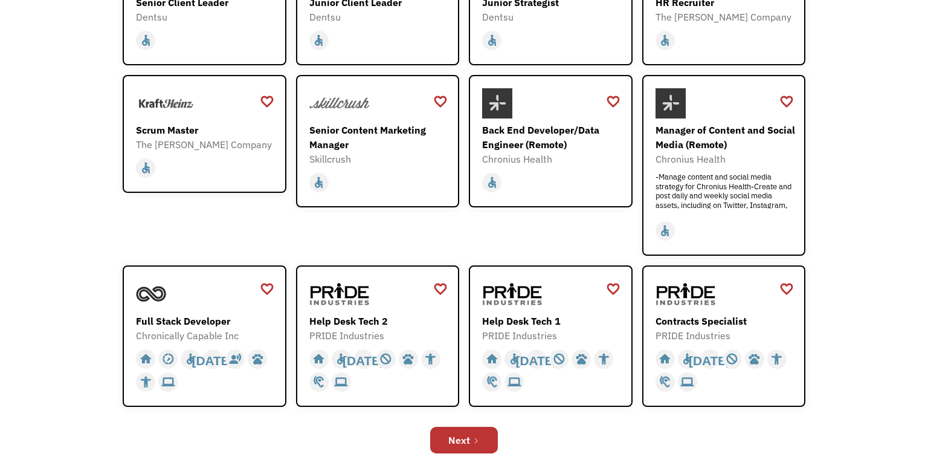
scroll to position [268, 0]
click at [462, 438] on div "Next" at bounding box center [459, 439] width 22 height 15
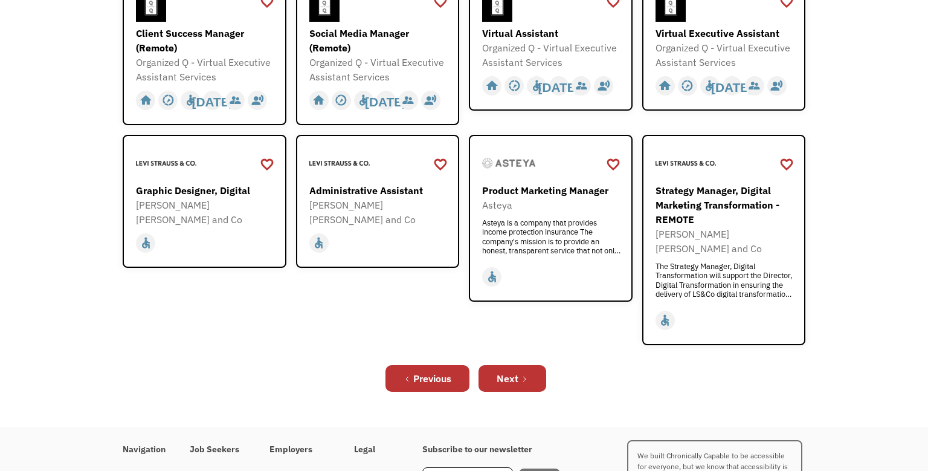
scroll to position [393, 0]
click at [498, 366] on link "Next" at bounding box center [513, 377] width 68 height 27
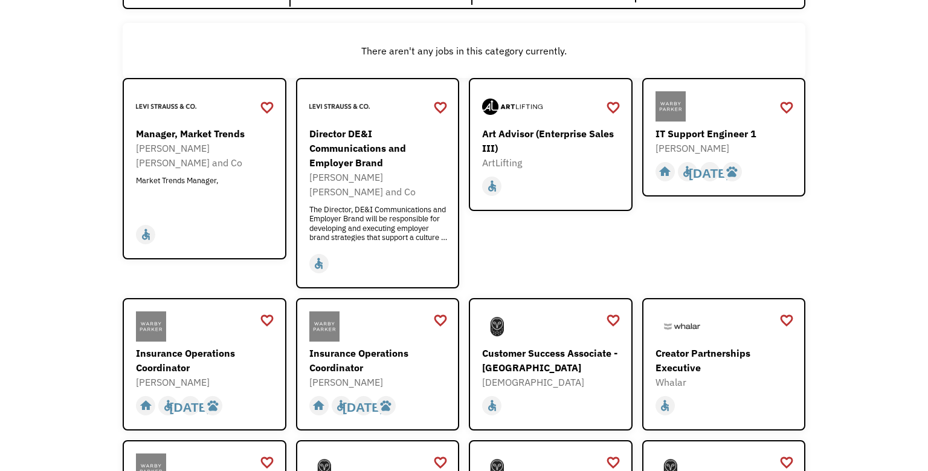
scroll to position [281, 0]
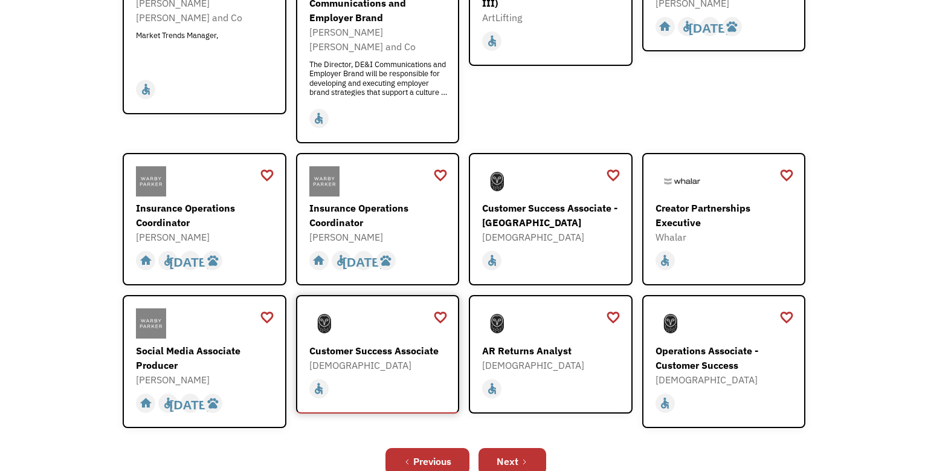
click at [378, 325] on div "Customer Success Associate Samsara [URL][DOMAIN_NAME]" at bounding box center [379, 340] width 140 height 64
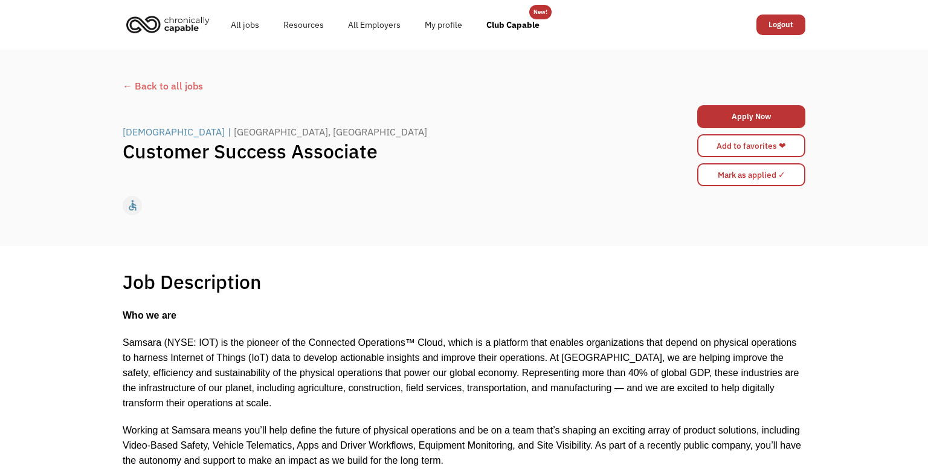
click at [124, 86] on div "← Back to all jobs" at bounding box center [464, 86] width 683 height 15
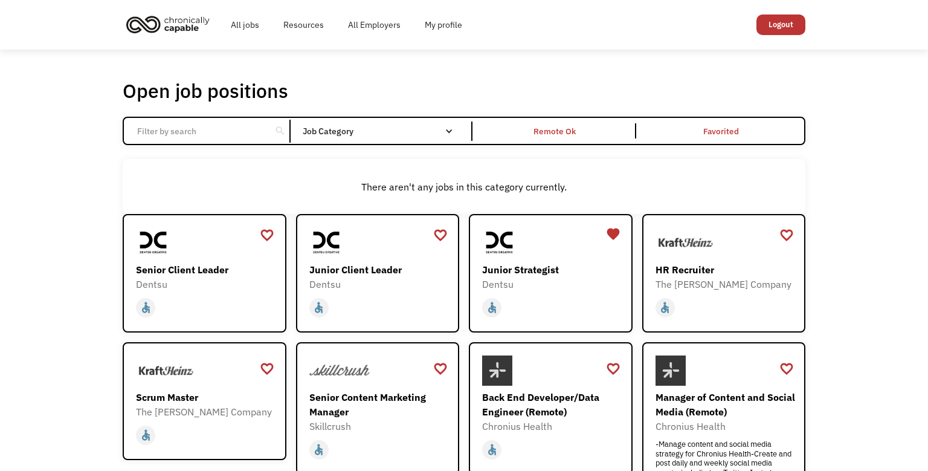
scroll to position [427, 0]
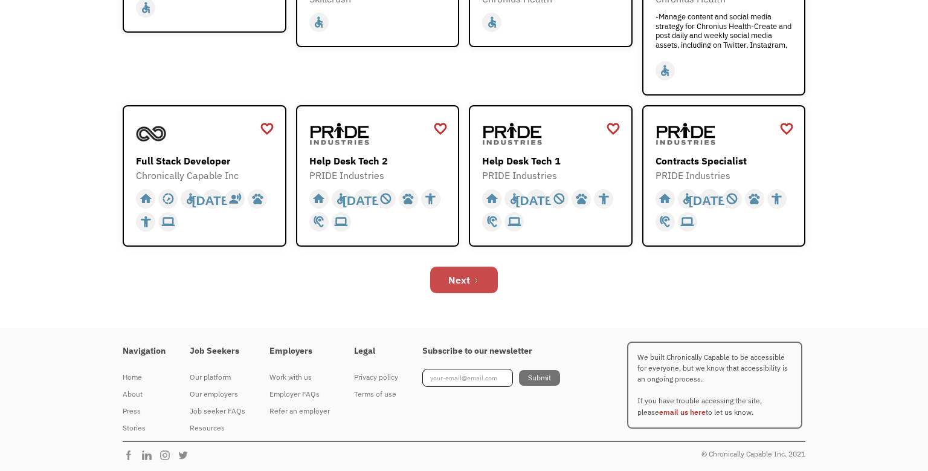
click at [461, 277] on div "Next" at bounding box center [459, 280] width 22 height 15
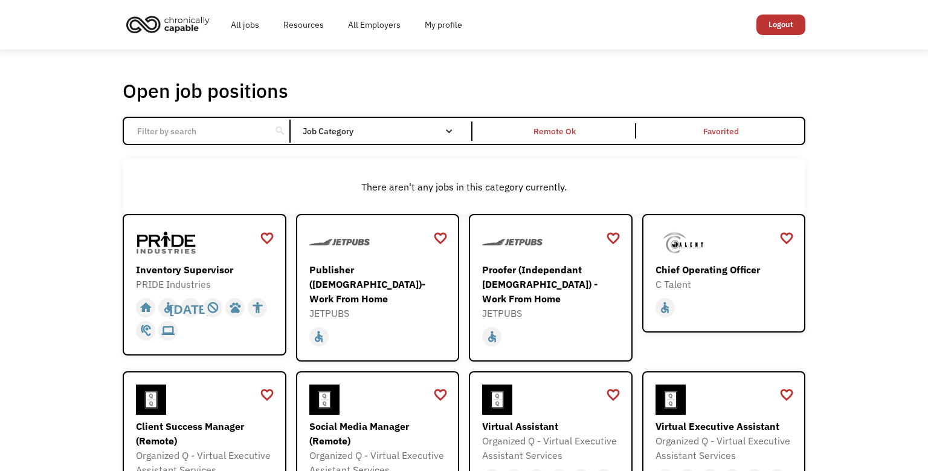
scroll to position [471, 0]
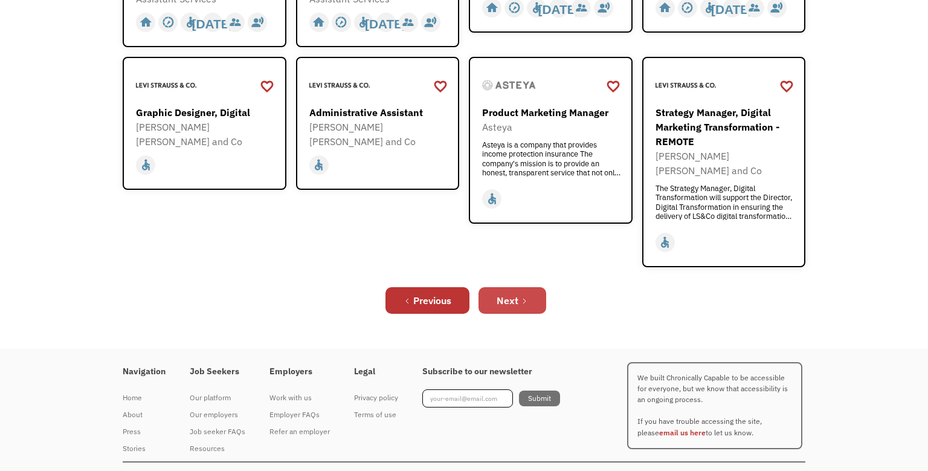
click at [488, 287] on link "Next" at bounding box center [513, 300] width 68 height 27
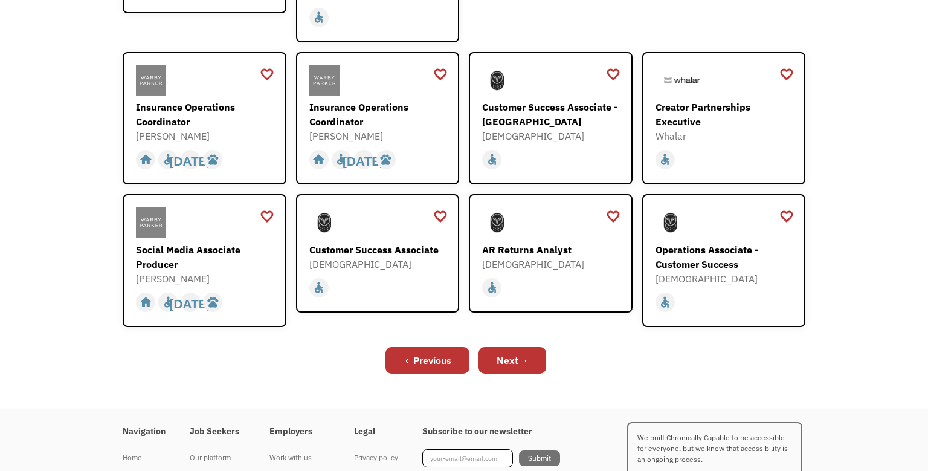
scroll to position [384, 0]
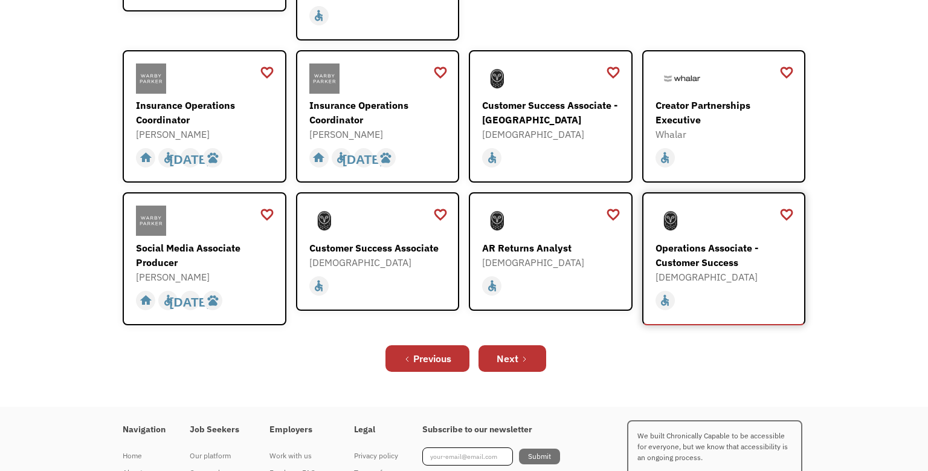
click at [688, 240] on div "Operations Associate - Customer Success" at bounding box center [726, 254] width 140 height 29
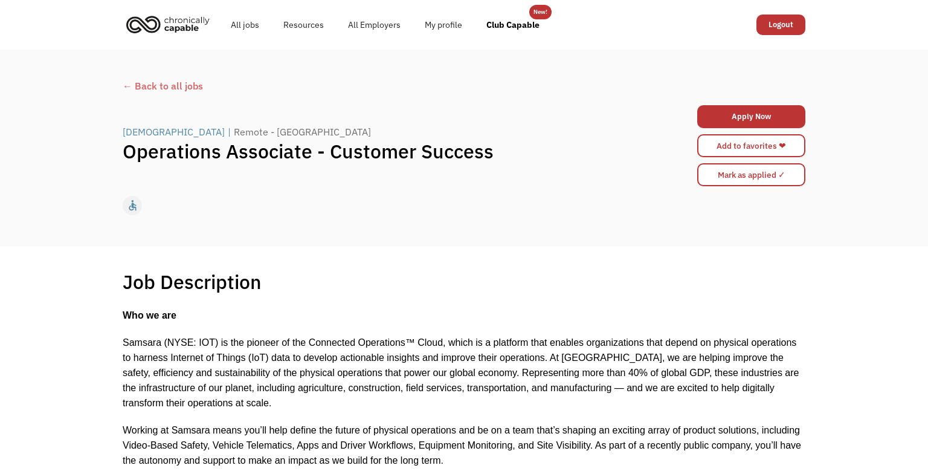
click at [145, 83] on div "← Back to all jobs" at bounding box center [464, 86] width 683 height 15
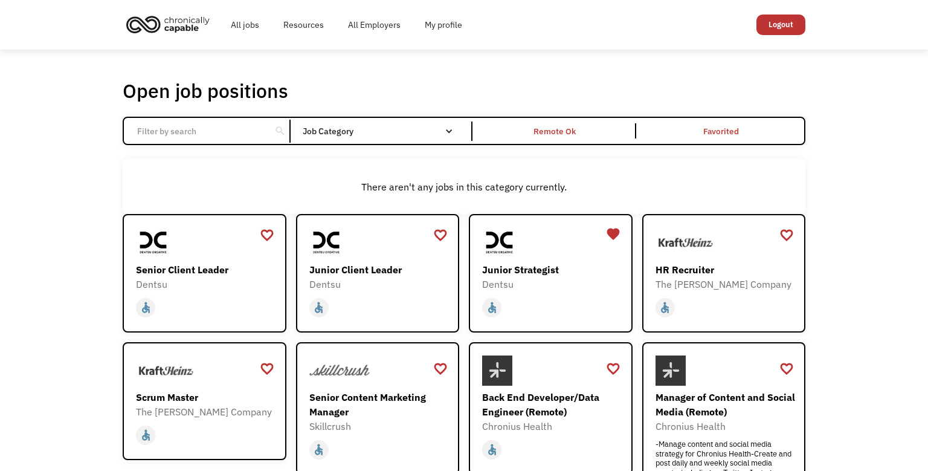
scroll to position [427, 0]
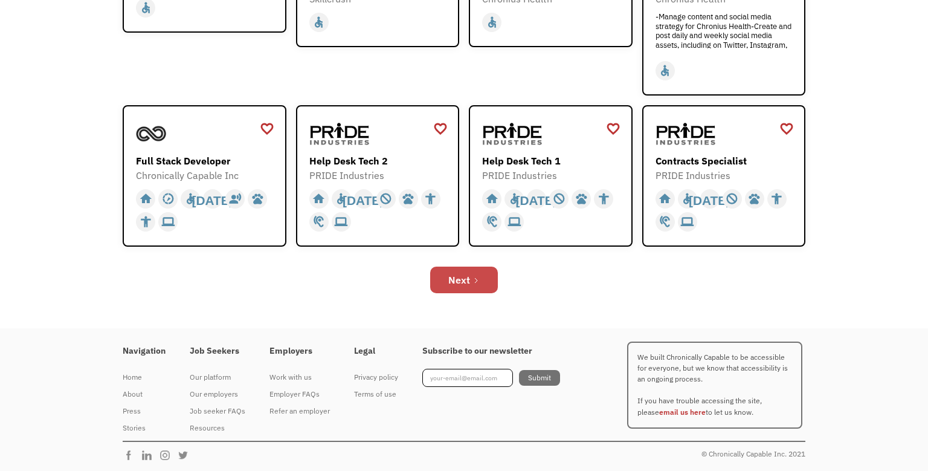
click at [456, 268] on link "Next" at bounding box center [464, 279] width 68 height 27
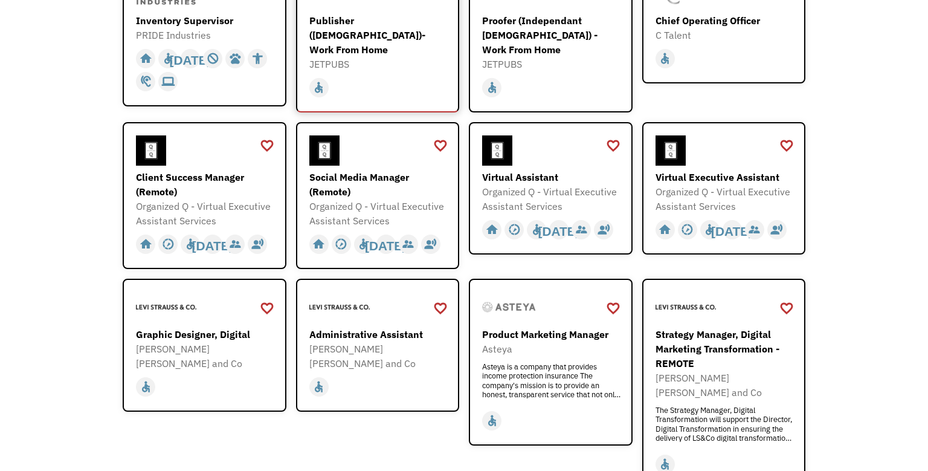
scroll to position [471, 0]
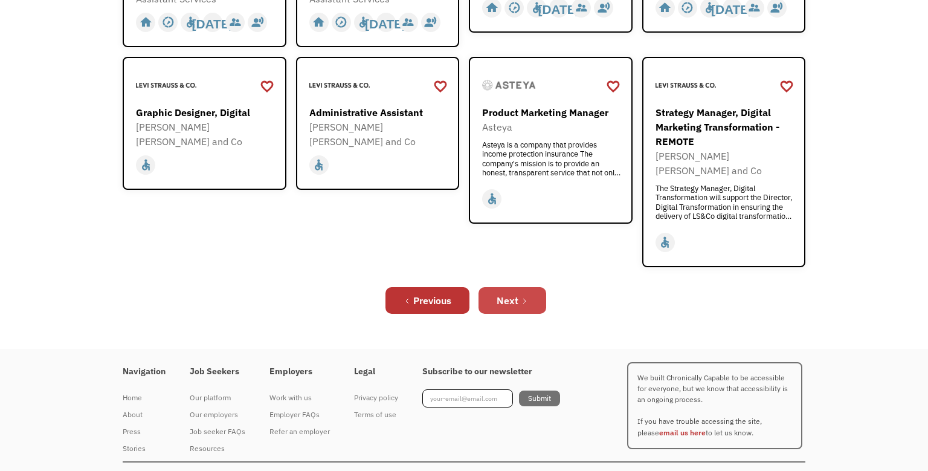
click at [518, 288] on link "Next" at bounding box center [513, 300] width 68 height 27
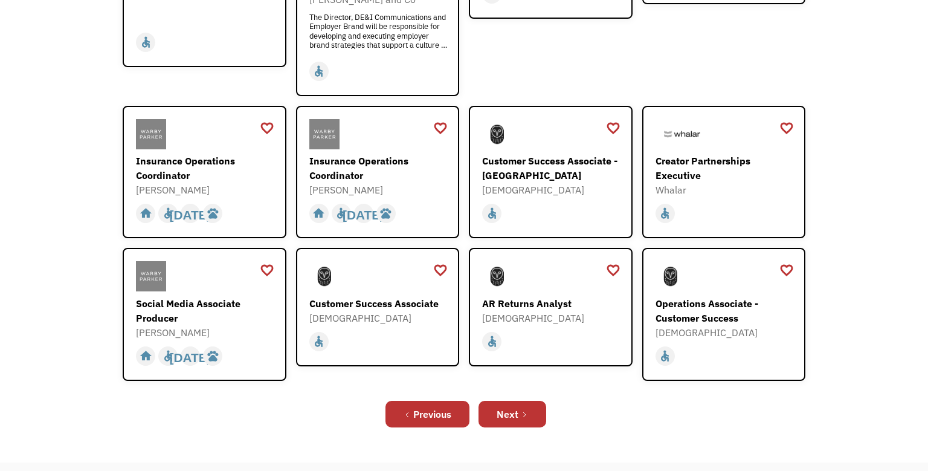
scroll to position [329, 0]
click at [515, 406] on div "Next" at bounding box center [508, 413] width 22 height 15
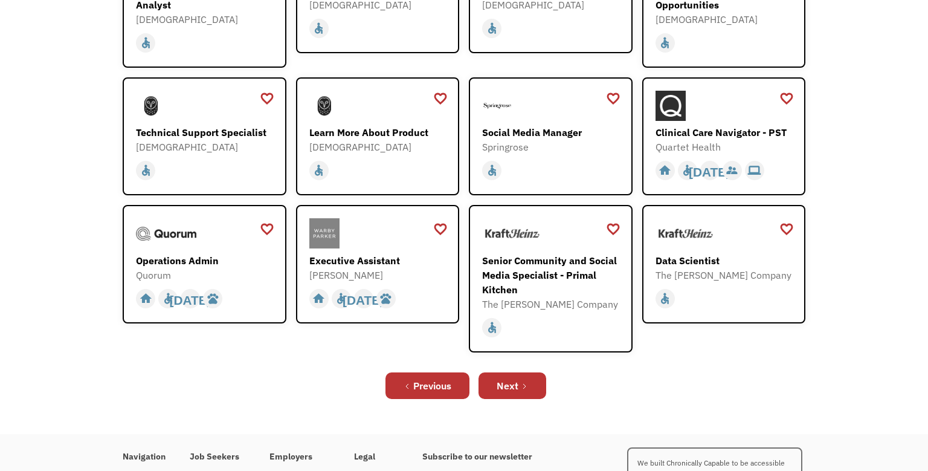
scroll to position [282, 0]
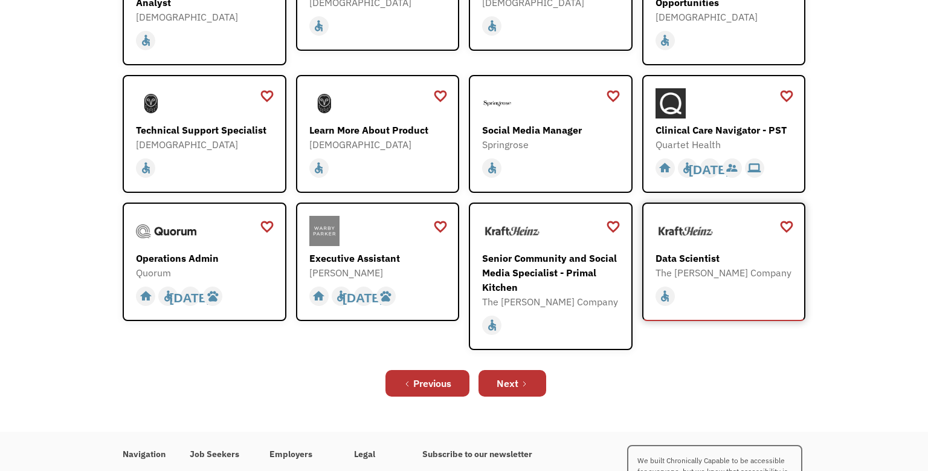
click at [707, 280] on div "home slow_motion_video accessible today not_interested supervisor_account recor…" at bounding box center [726, 294] width 140 height 28
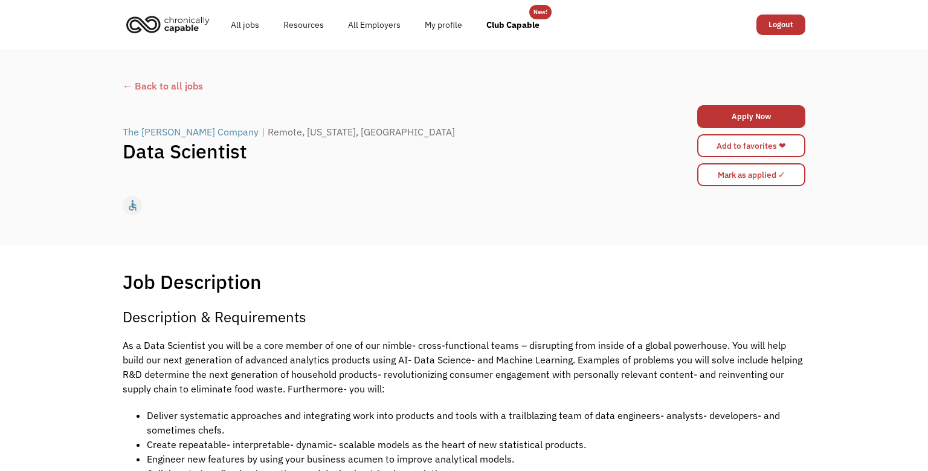
click at [151, 77] on div "← Back to all jobs The [PERSON_NAME] Company | Remote, [US_STATE], [GEOGRAPHIC_…" at bounding box center [464, 147] width 707 height 149
click at [151, 83] on div "← Back to all jobs" at bounding box center [464, 86] width 683 height 15
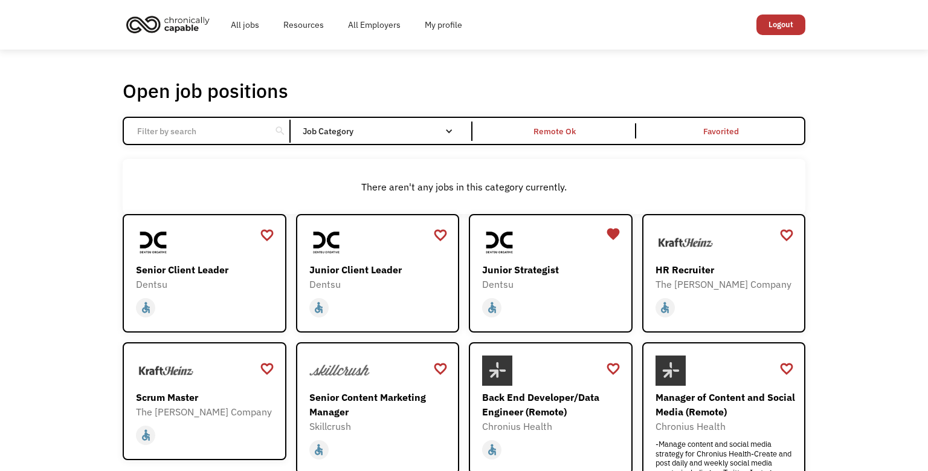
scroll to position [427, 0]
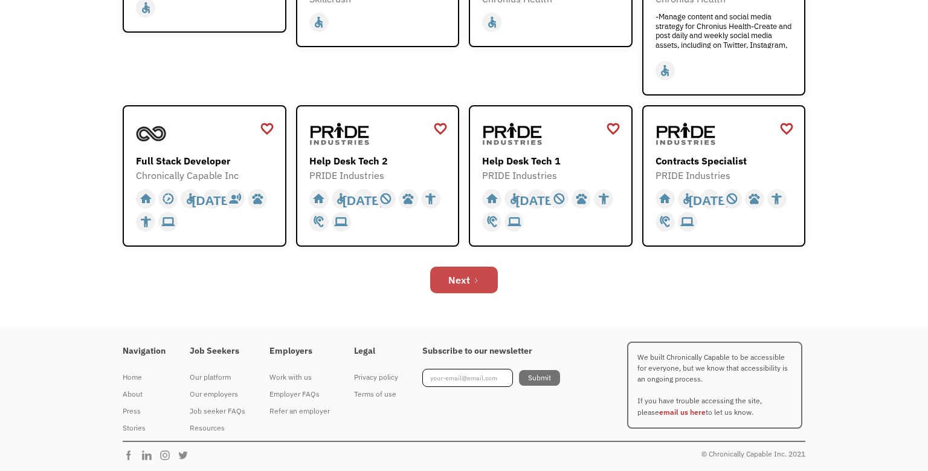
click at [457, 274] on div "Next" at bounding box center [459, 280] width 22 height 15
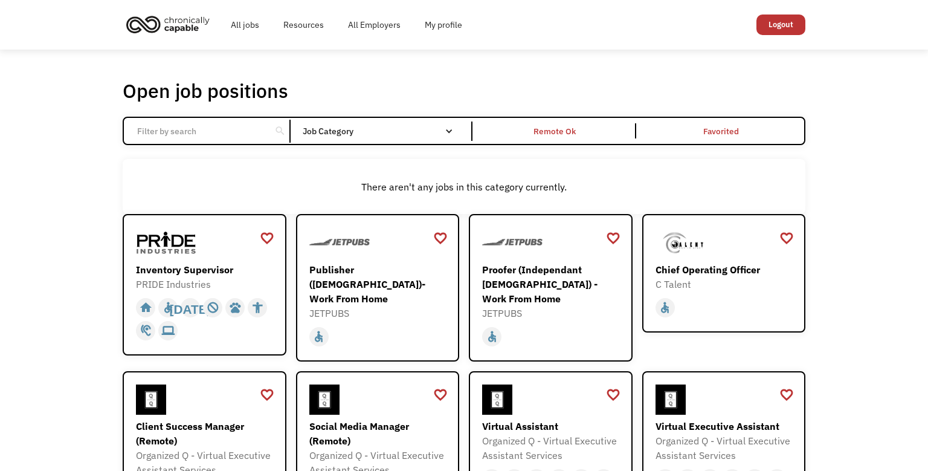
scroll to position [471, 0]
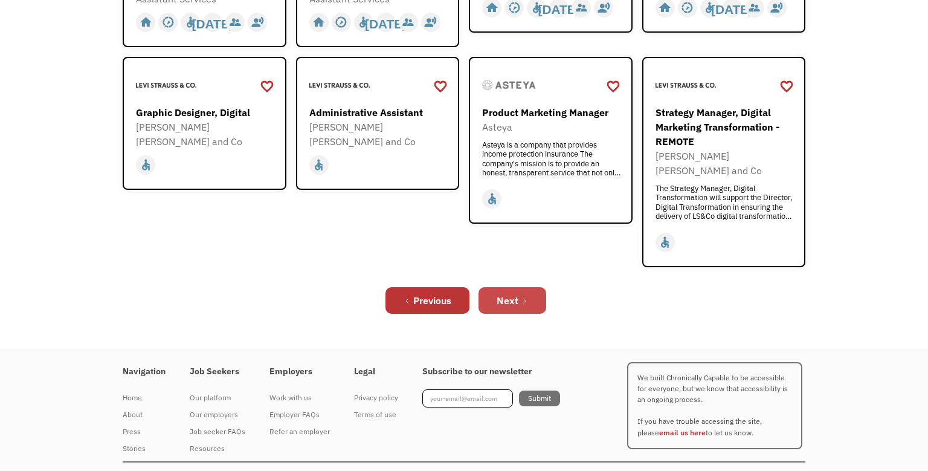
click at [510, 293] on div "Next" at bounding box center [508, 300] width 22 height 15
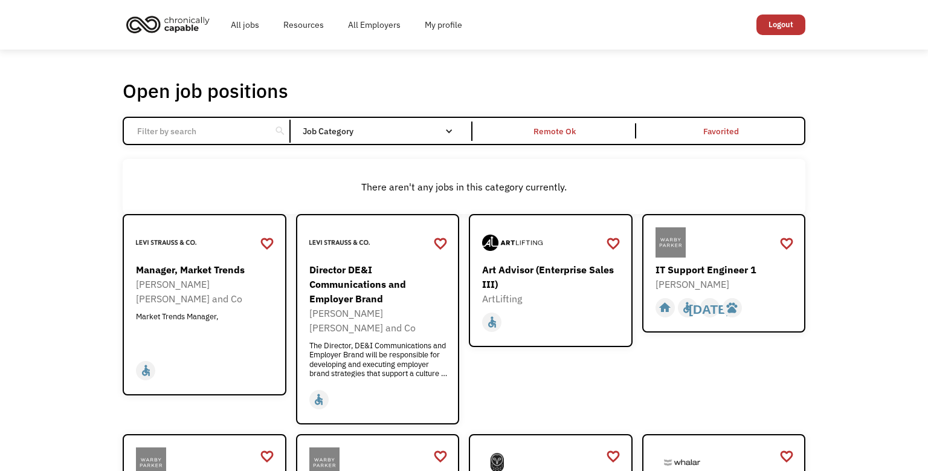
scroll to position [448, 0]
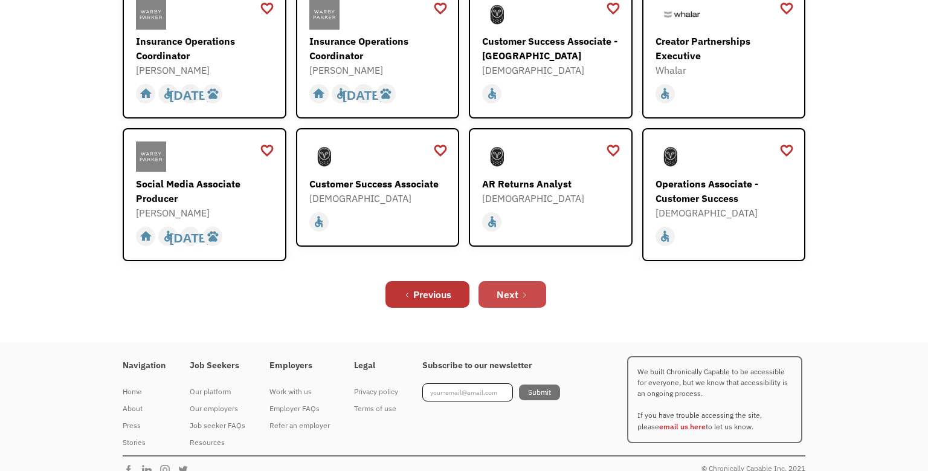
click at [497, 287] on div "Next" at bounding box center [508, 294] width 22 height 15
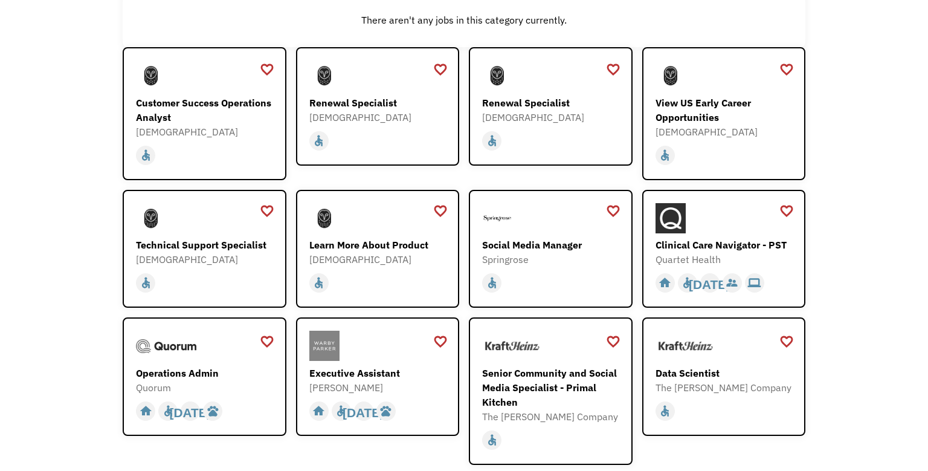
scroll to position [385, 0]
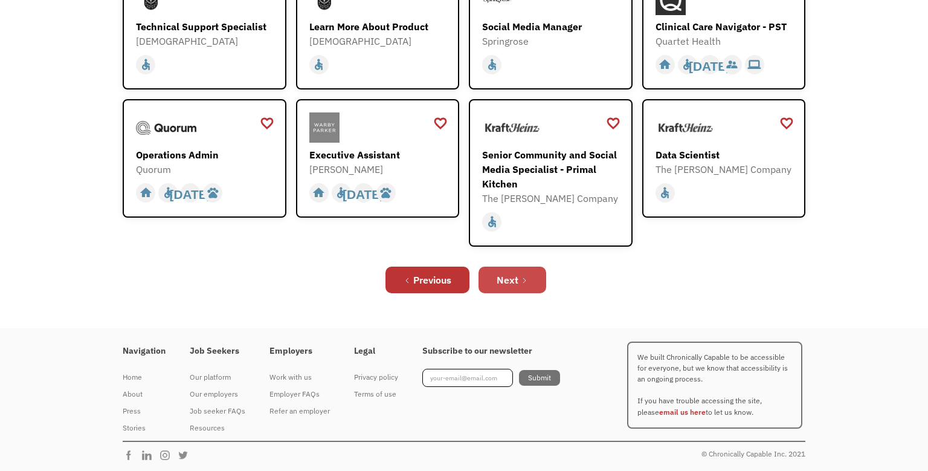
click at [508, 283] on div "Next" at bounding box center [508, 280] width 22 height 15
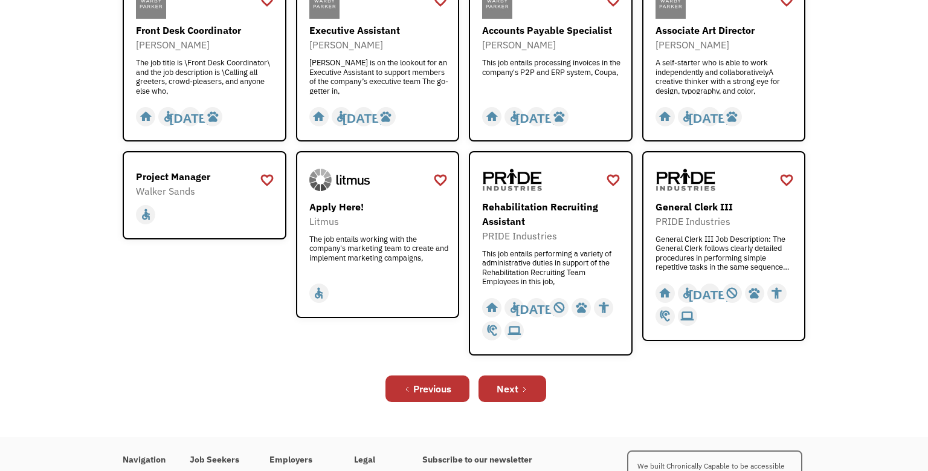
scroll to position [387, 0]
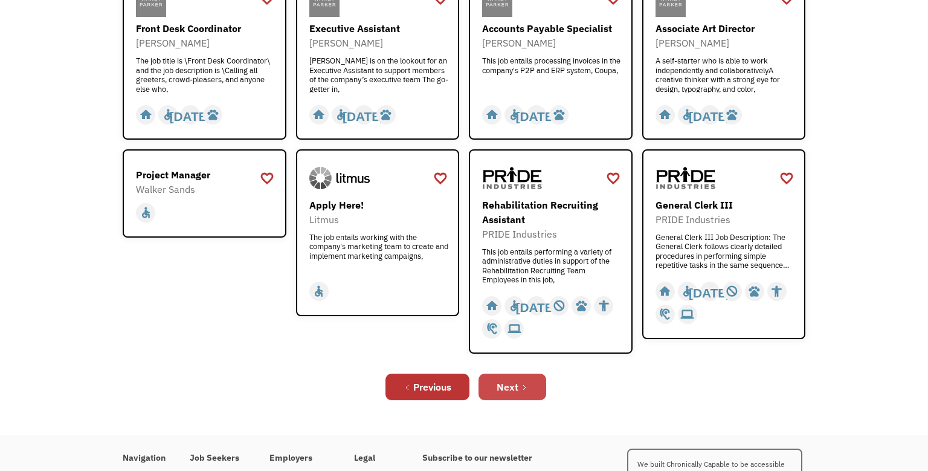
click at [506, 388] on div "Next" at bounding box center [508, 386] width 22 height 15
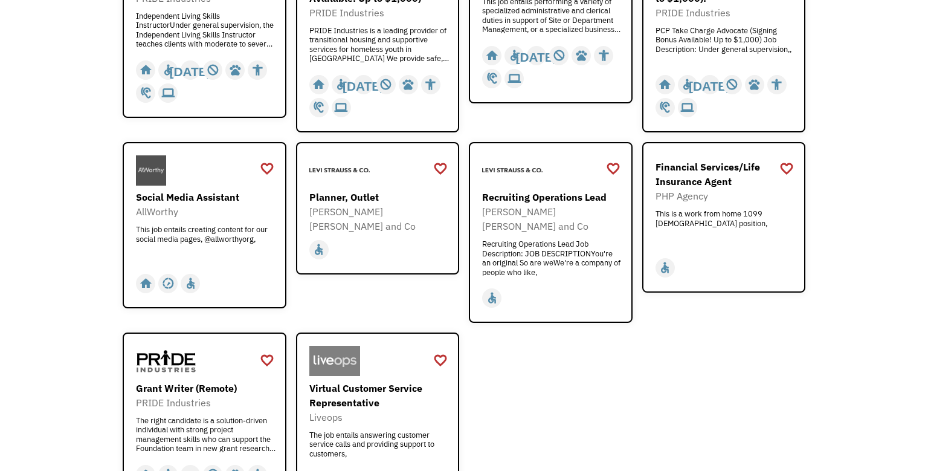
scroll to position [334, 0]
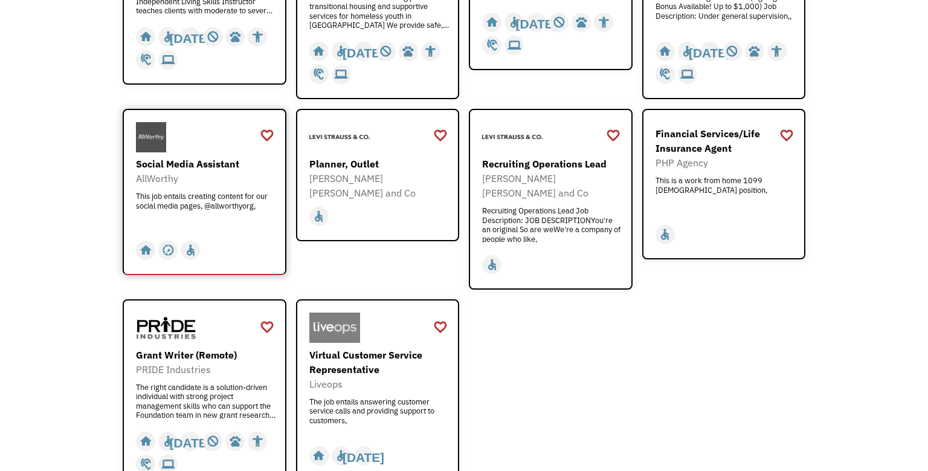
click at [170, 189] on div "Social Media Assistant AllWorthy This job entails creating content for our soci…" at bounding box center [206, 192] width 140 height 71
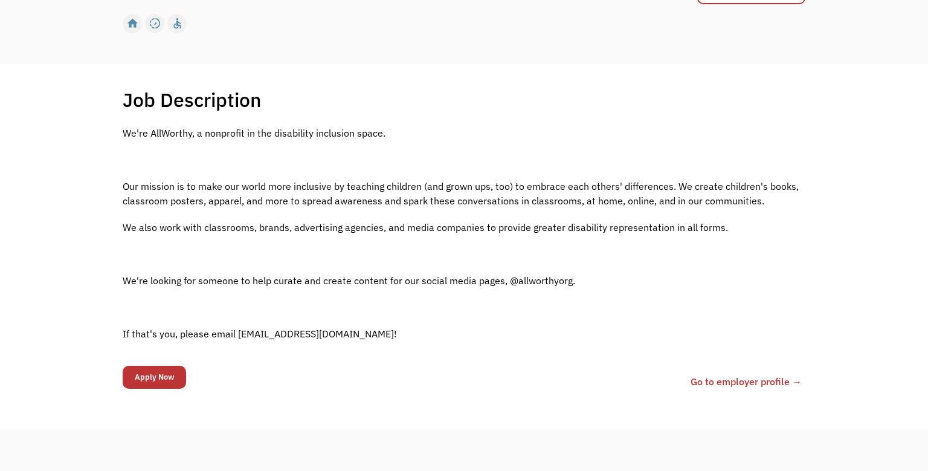
scroll to position [187, 0]
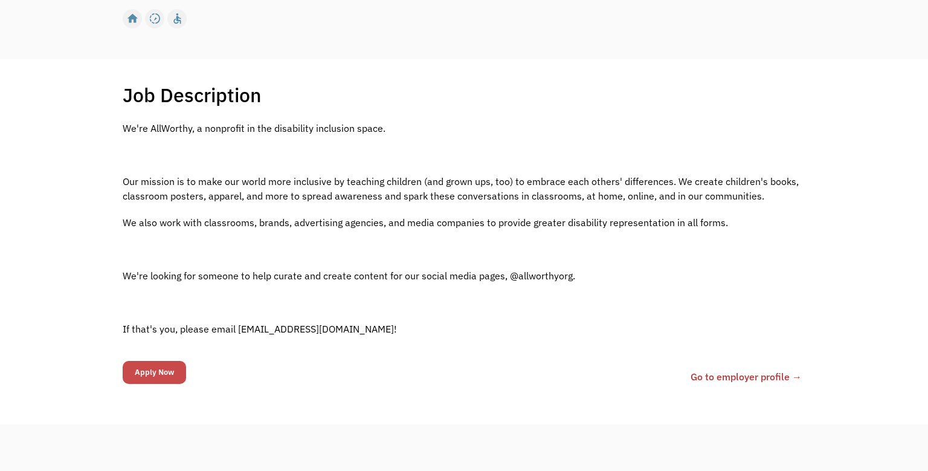
click at [170, 367] on input "Apply Now" at bounding box center [154, 372] width 63 height 23
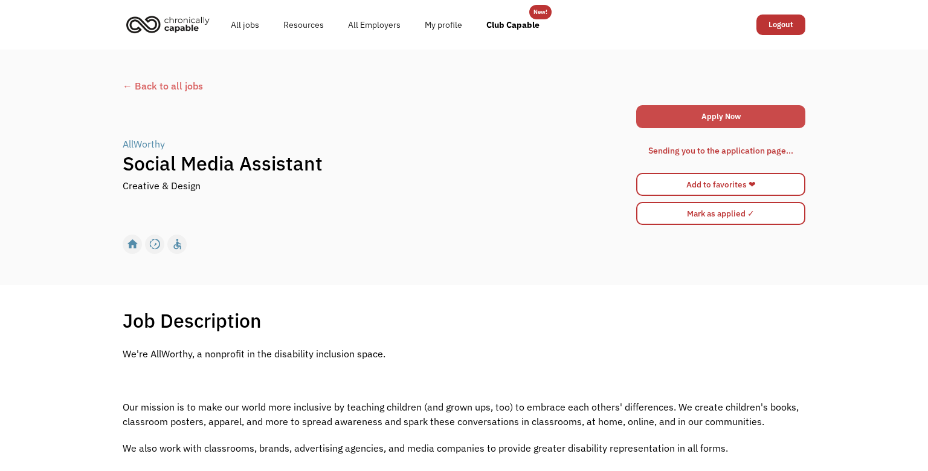
click at [663, 124] on link "Apply Now" at bounding box center [720, 116] width 169 height 23
